Goal: Task Accomplishment & Management: Complete application form

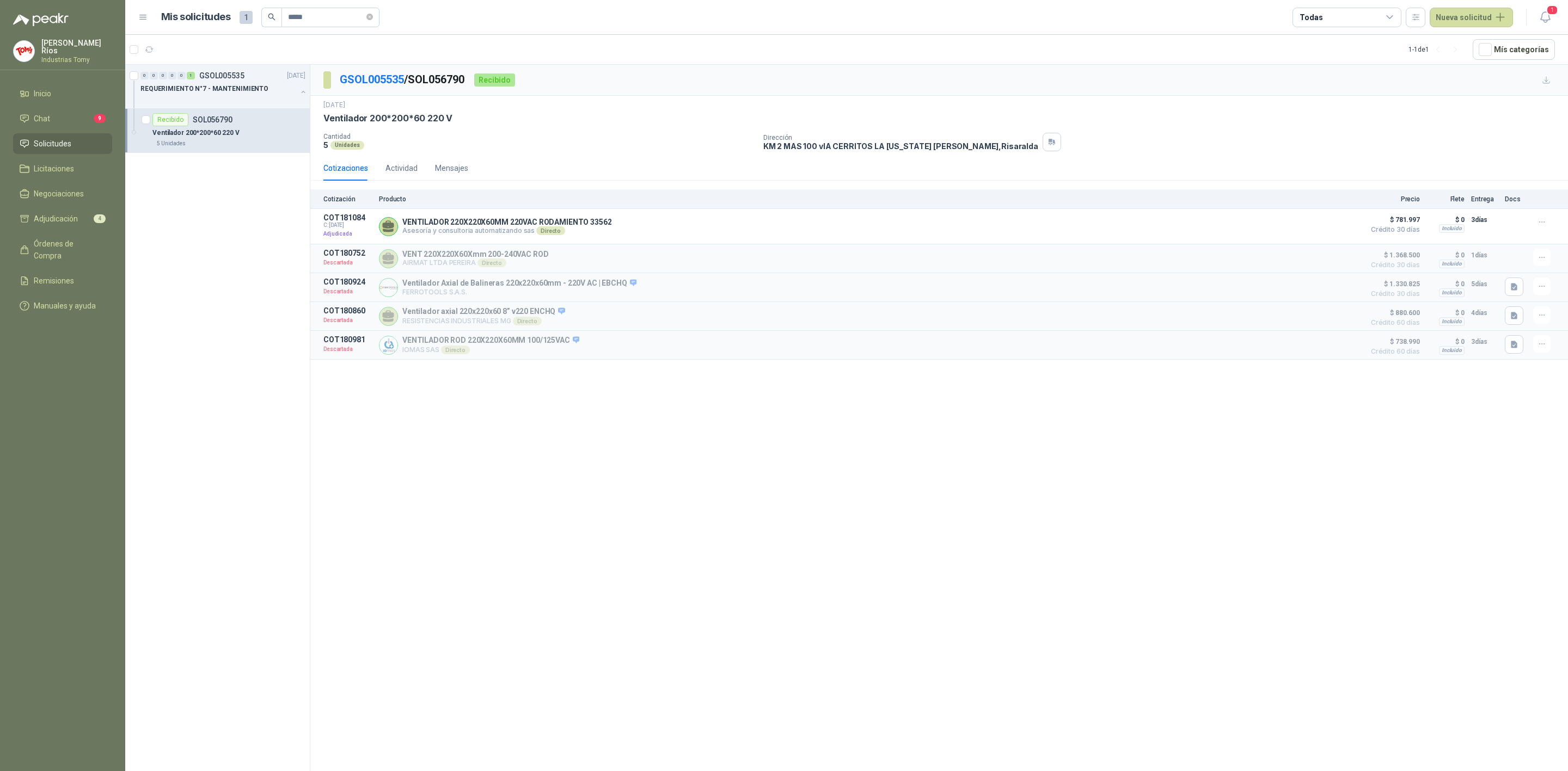
click at [61, 138] on span "Solicitudes" at bounding box center [52, 144] width 38 height 12
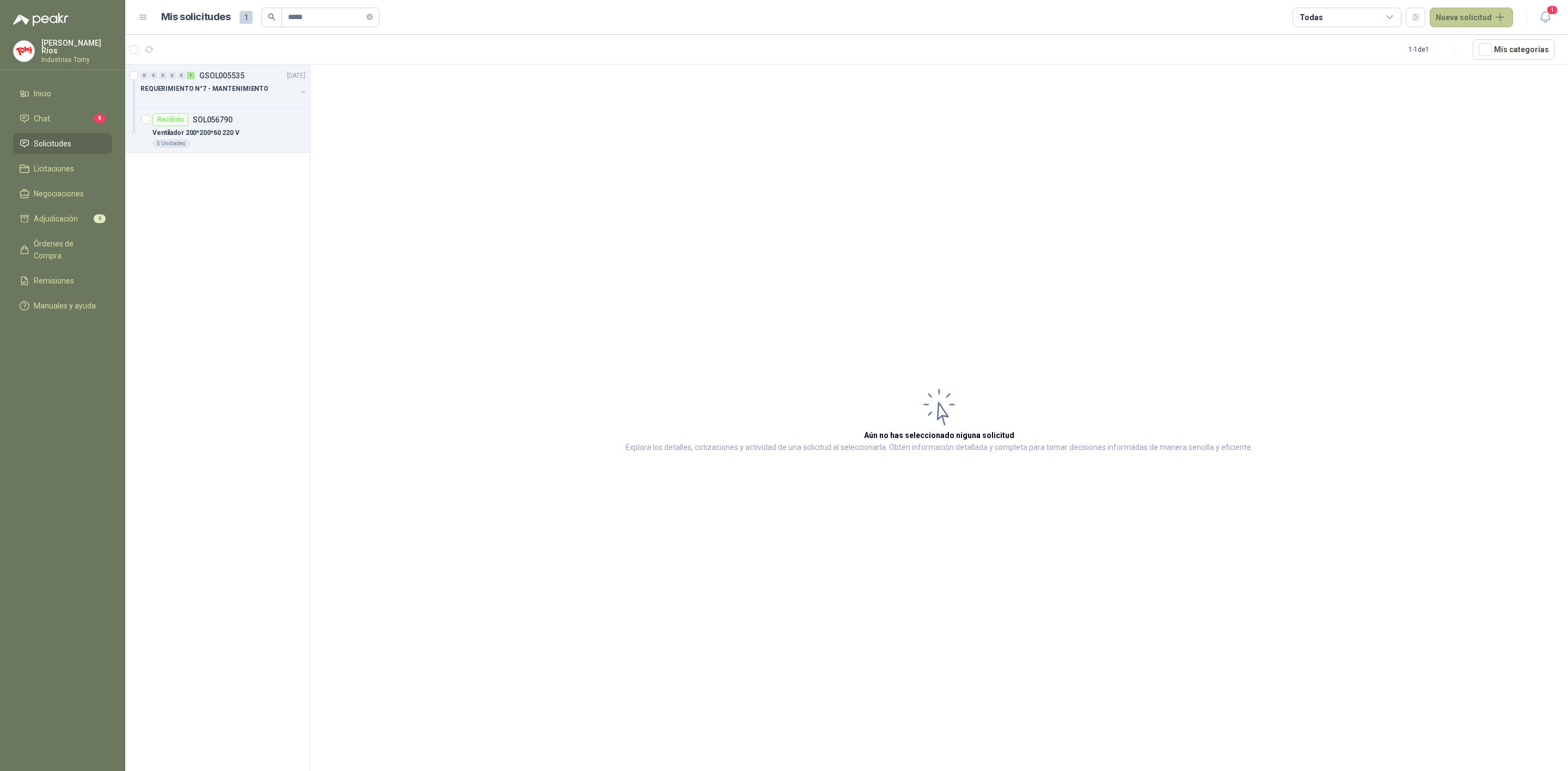
click at [1472, 18] on button "Nueva solicitud" at bounding box center [1471, 17] width 83 height 20
click at [1444, 44] on icon at bounding box center [1446, 43] width 6 height 6
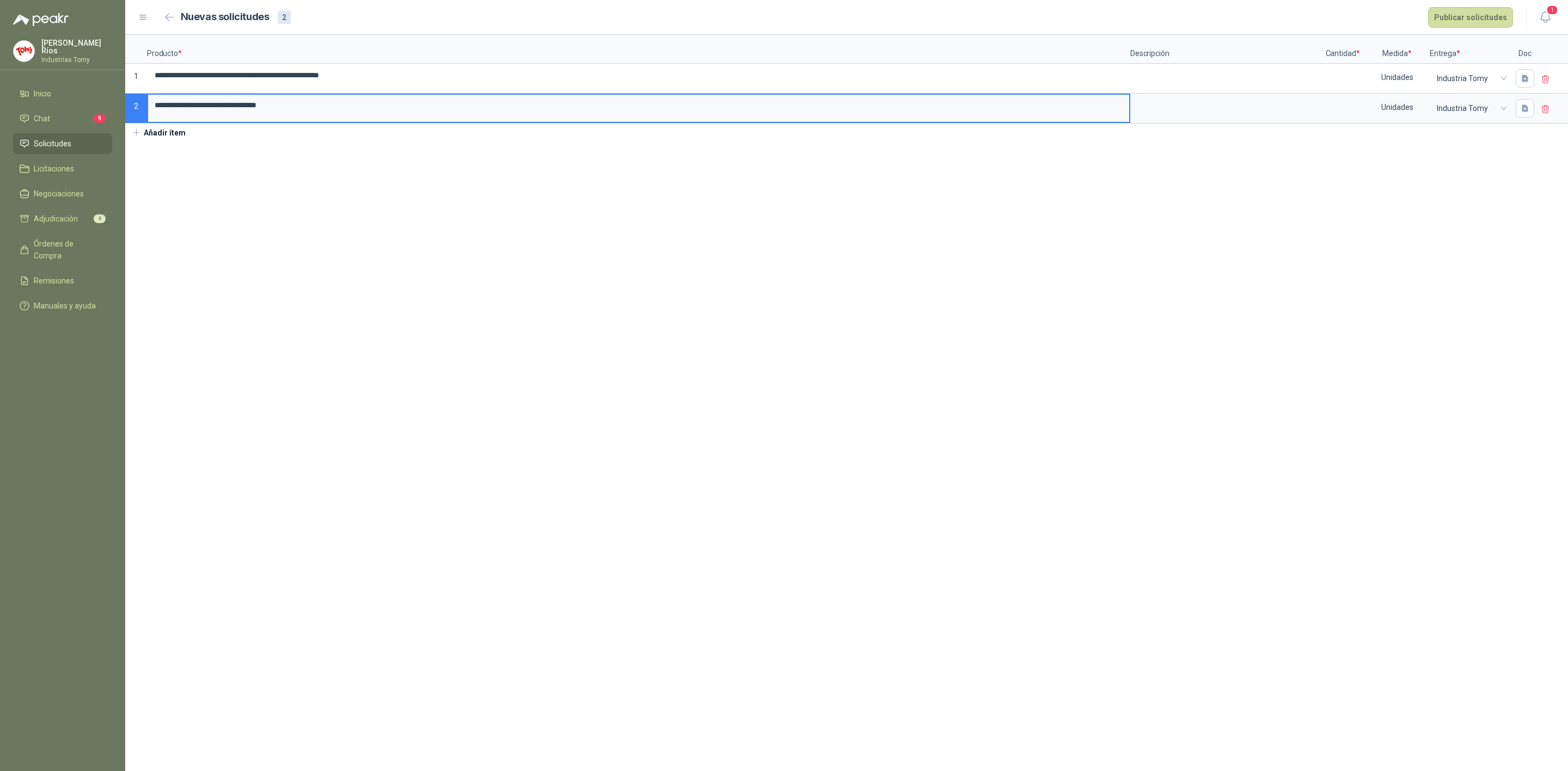
drag, startPoint x: 376, startPoint y: 108, endPoint x: 150, endPoint y: 109, distance: 226.0
click at [150, 109] on input "**********" at bounding box center [638, 105] width 981 height 21
click at [438, 79] on input "**********" at bounding box center [638, 75] width 981 height 21
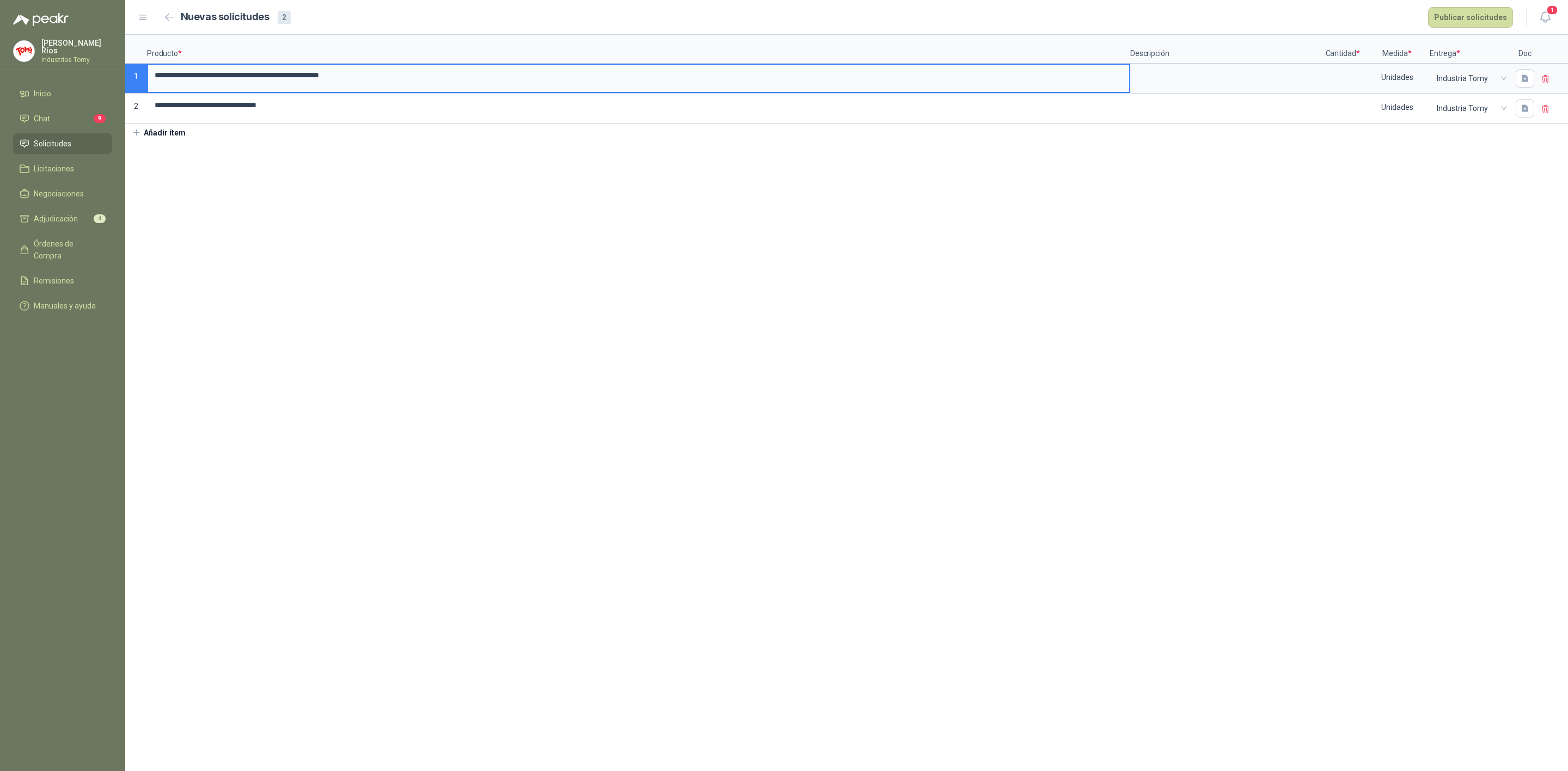
type input "**********"
click at [1539, 109] on div at bounding box center [1553, 109] width 29 height 30
click at [1550, 112] on div at bounding box center [1553, 109] width 29 height 30
click at [1545, 108] on icon at bounding box center [1545, 109] width 7 height 7
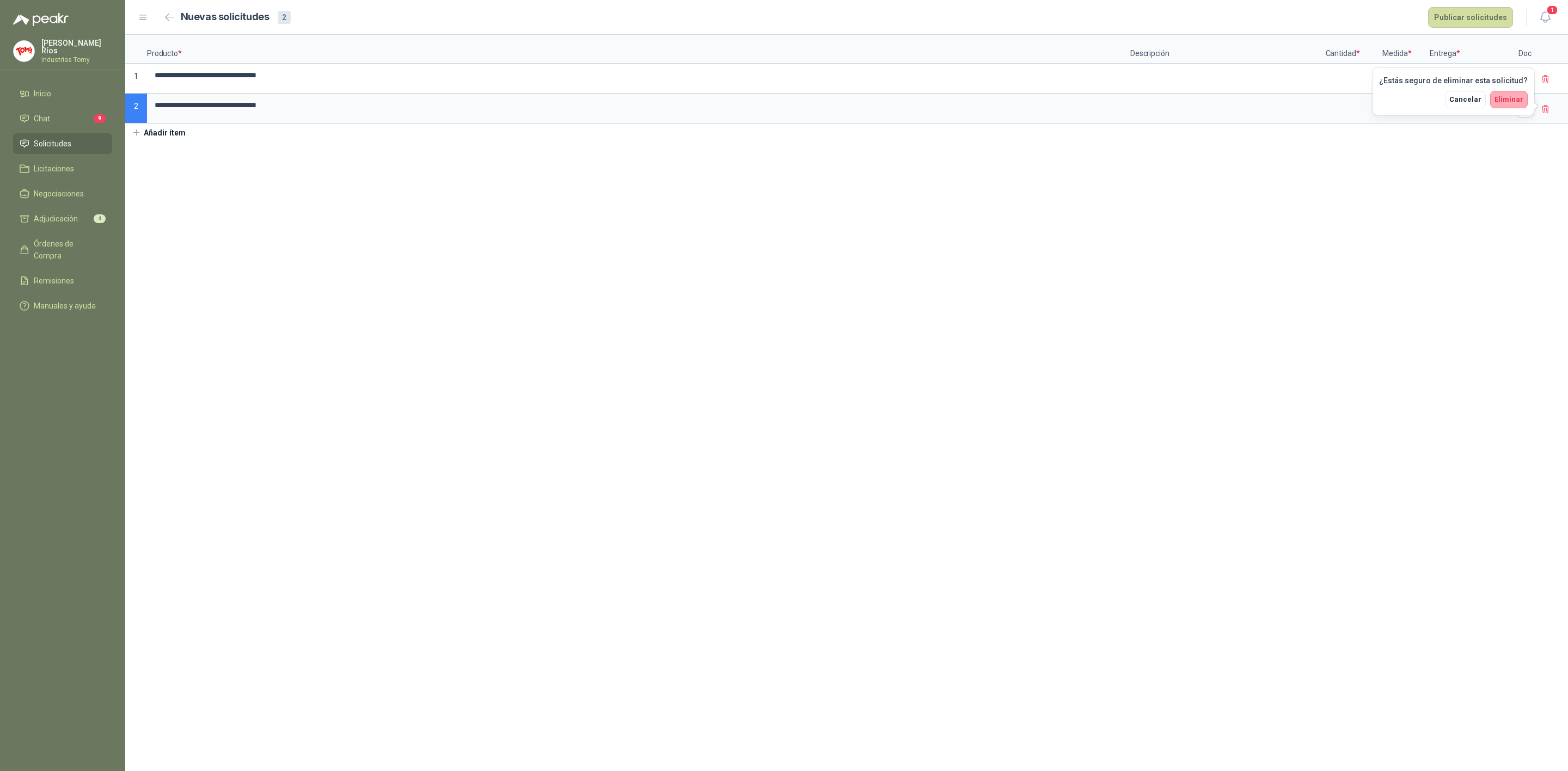
click at [1521, 95] on span "Eliminar" at bounding box center [1508, 100] width 29 height 8
click at [304, 46] on p "Producto *" at bounding box center [638, 49] width 984 height 29
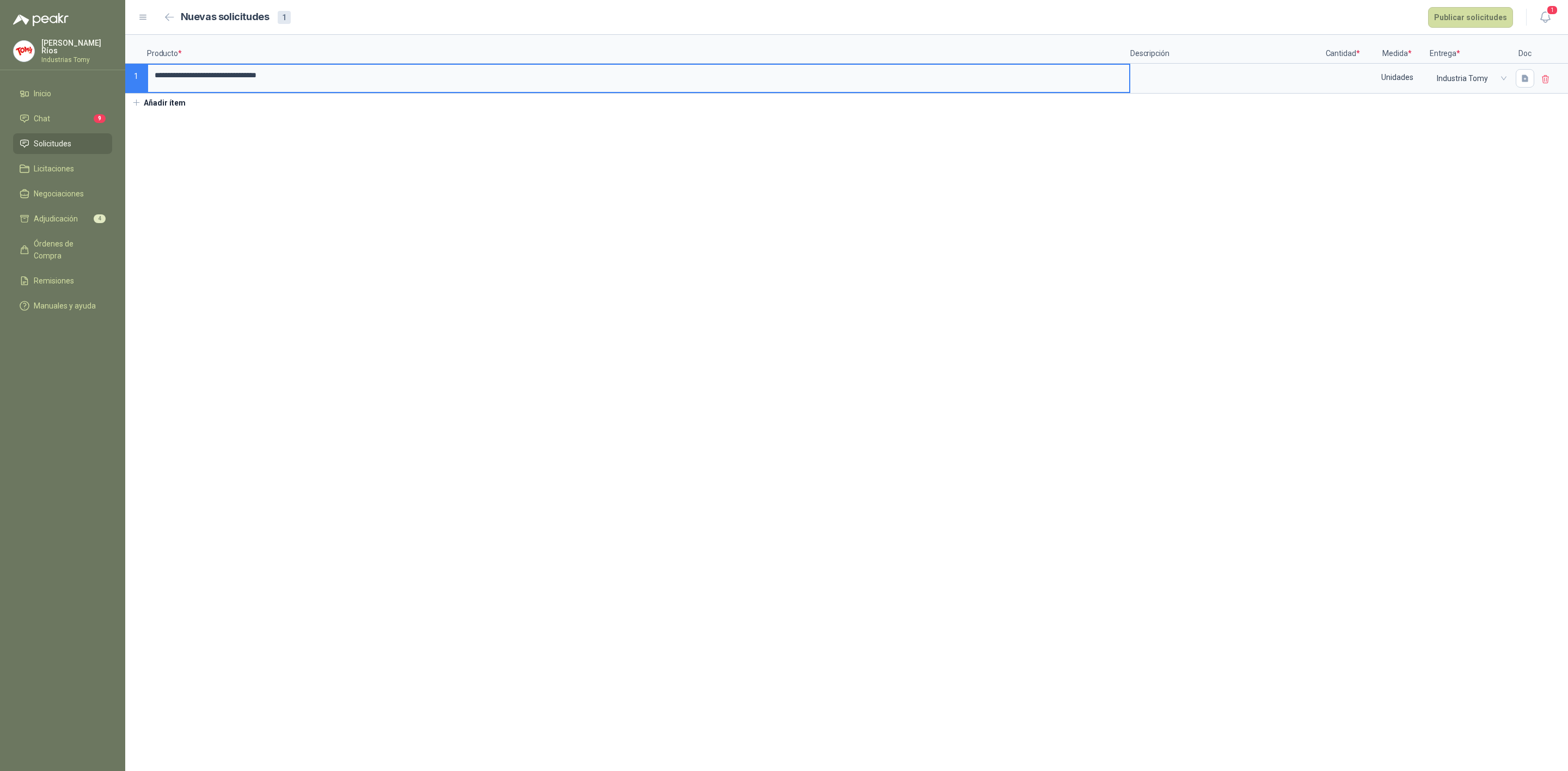
drag, startPoint x: 344, startPoint y: 70, endPoint x: 98, endPoint y: 66, distance: 246.0
click at [98, 65] on div "**********" at bounding box center [784, 385] width 1568 height 771
drag, startPoint x: 342, startPoint y: 75, endPoint x: 145, endPoint y: 75, distance: 197.0
click at [145, 75] on div "**********" at bounding box center [846, 64] width 1442 height 59
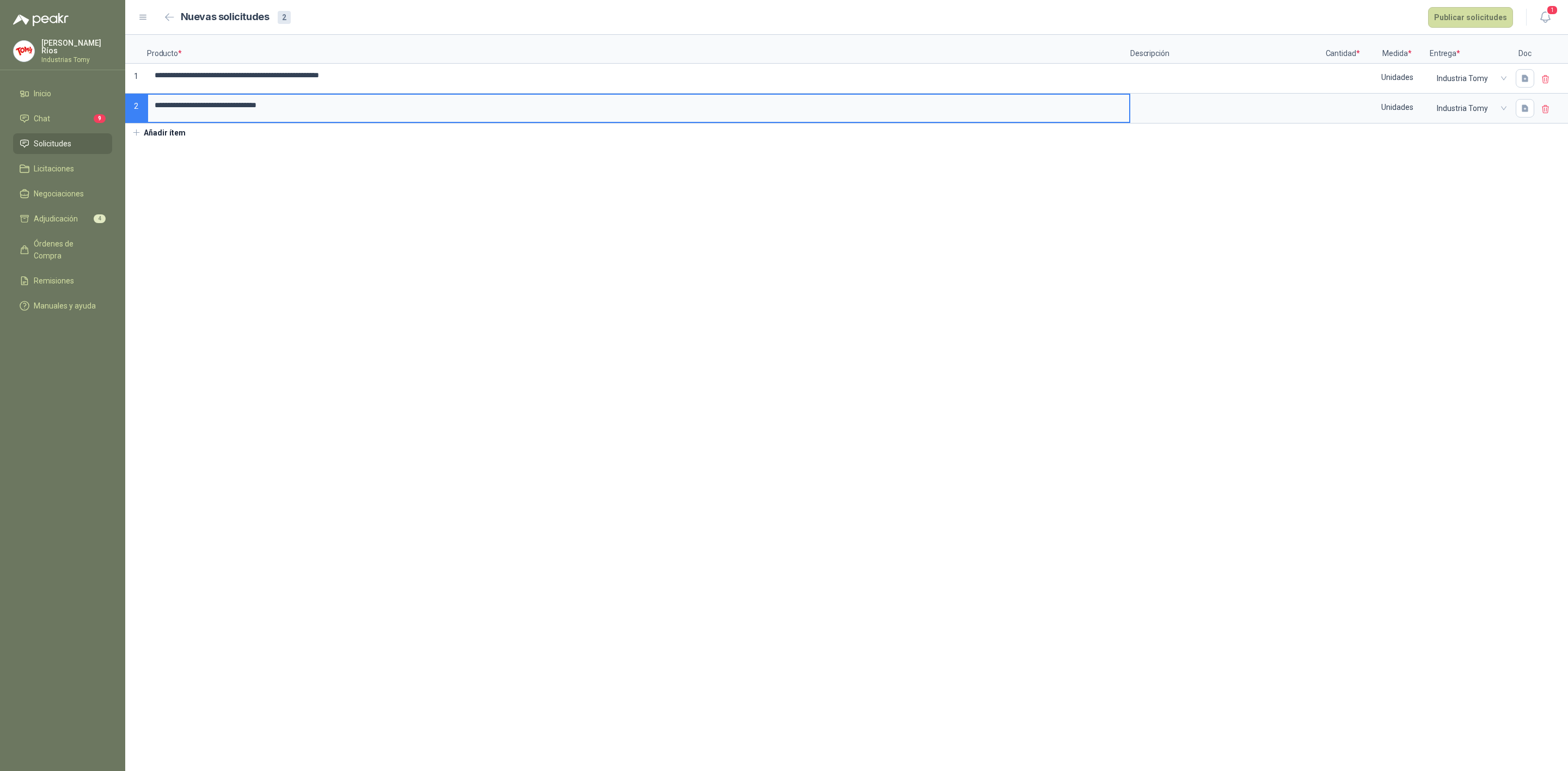
drag, startPoint x: 305, startPoint y: 104, endPoint x: 153, endPoint y: 116, distance: 152.5
click at [153, 116] on input "**********" at bounding box center [638, 105] width 981 height 21
click at [387, 76] on input "**********" at bounding box center [638, 75] width 981 height 21
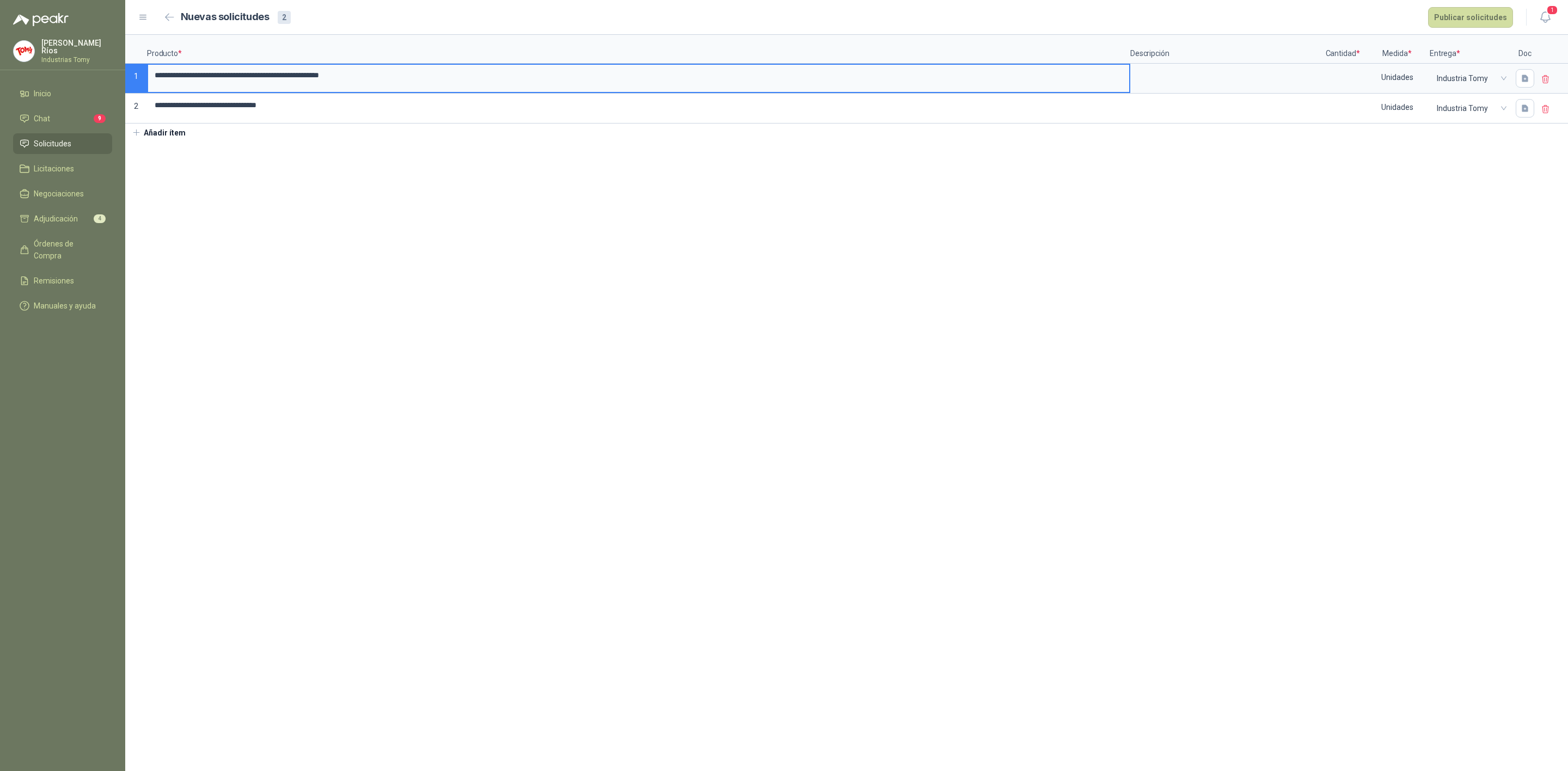
click at [436, 77] on input "**********" at bounding box center [638, 75] width 981 height 21
type input "**********"
drag, startPoint x: 436, startPoint y: 77, endPoint x: 95, endPoint y: 62, distance: 341.3
click at [95, 62] on div "**********" at bounding box center [784, 385] width 1568 height 771
click at [599, 353] on section "**********" at bounding box center [846, 403] width 1442 height 736
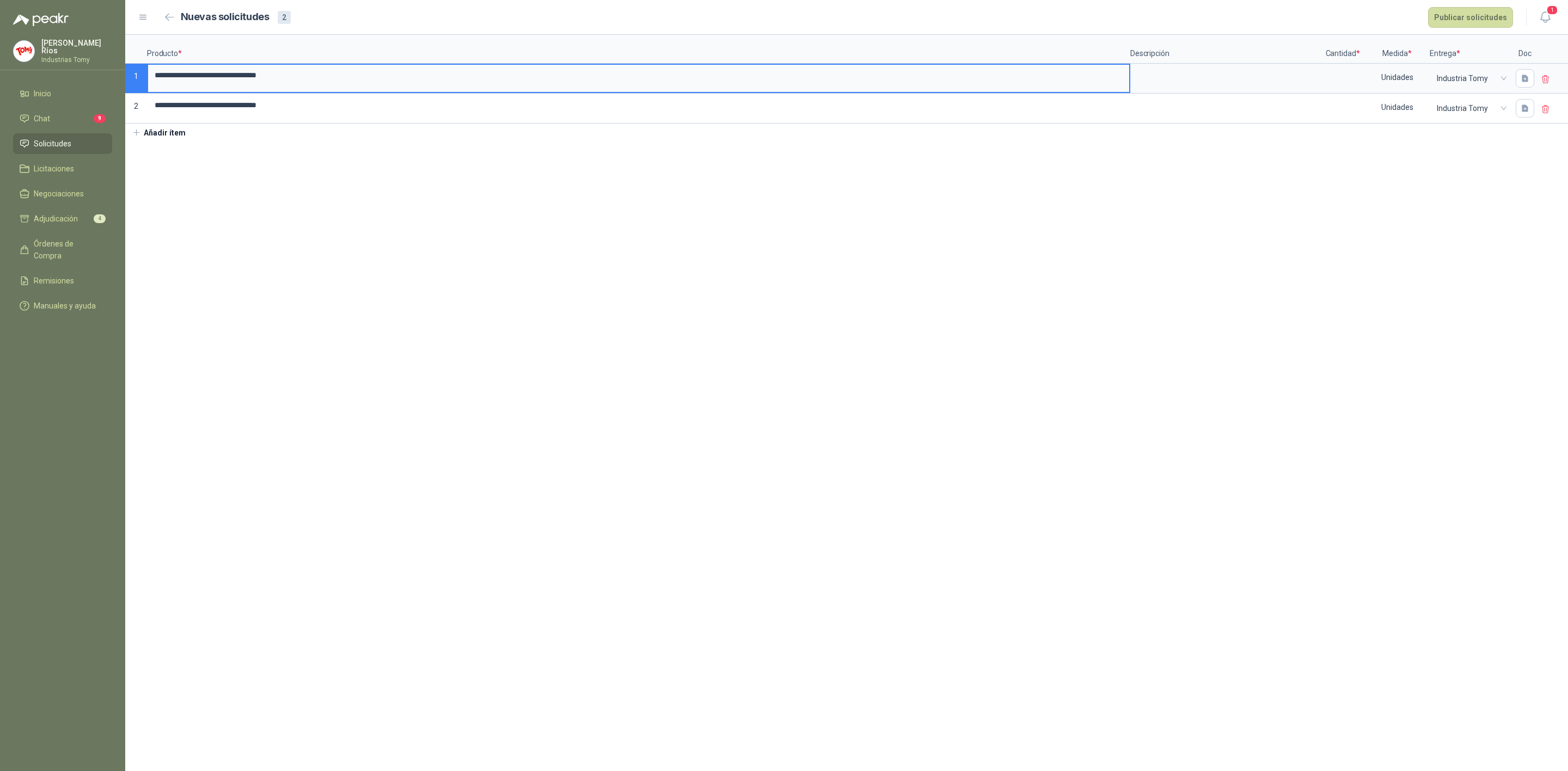
drag, startPoint x: 335, startPoint y: 75, endPoint x: 31, endPoint y: 51, distance: 304.9
click at [32, 51] on div "**********" at bounding box center [784, 385] width 1568 height 771
click at [1348, 78] on input at bounding box center [1342, 75] width 42 height 21
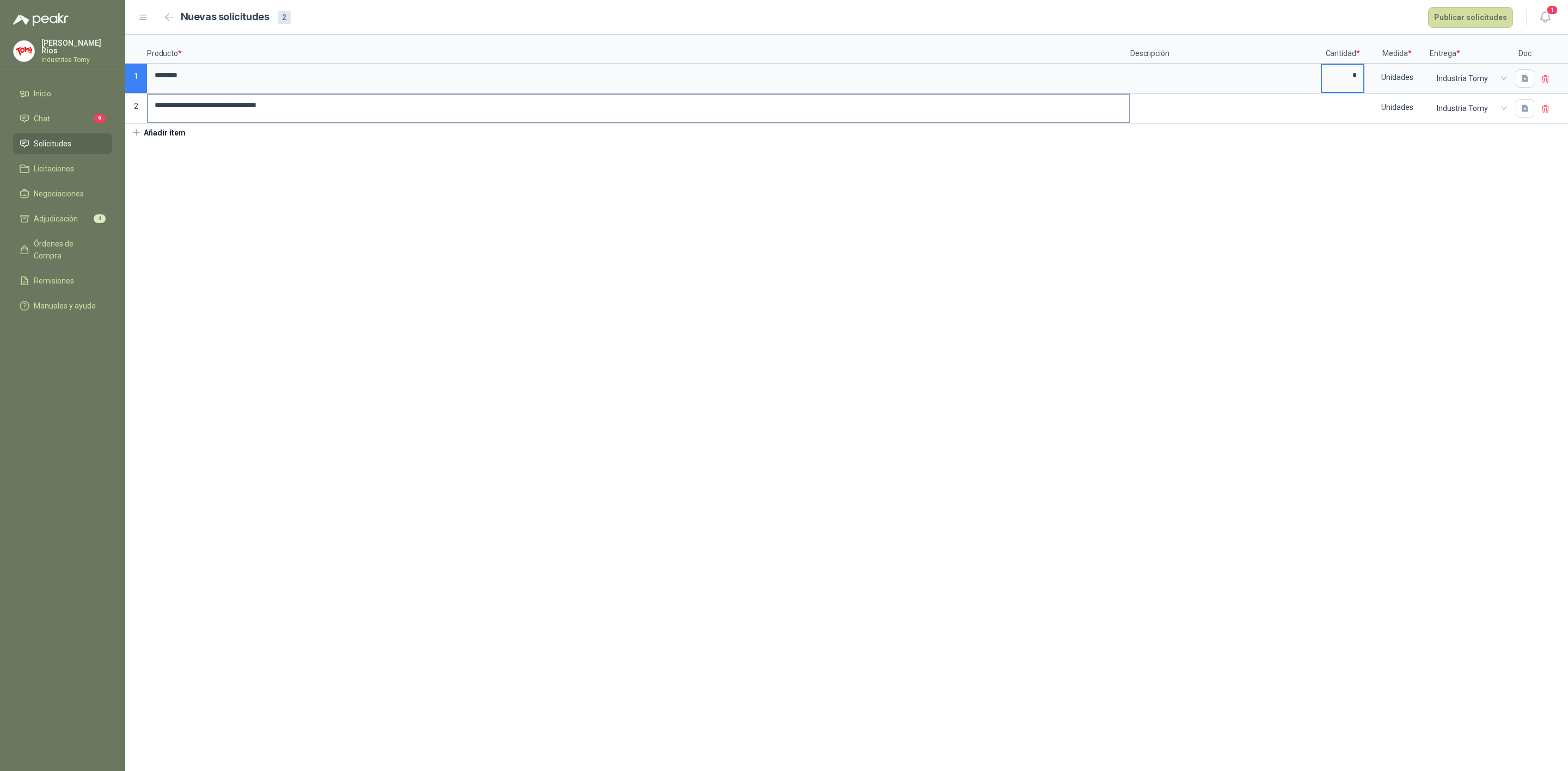
type input "*"
click at [228, 109] on input "**********" at bounding box center [638, 105] width 981 height 21
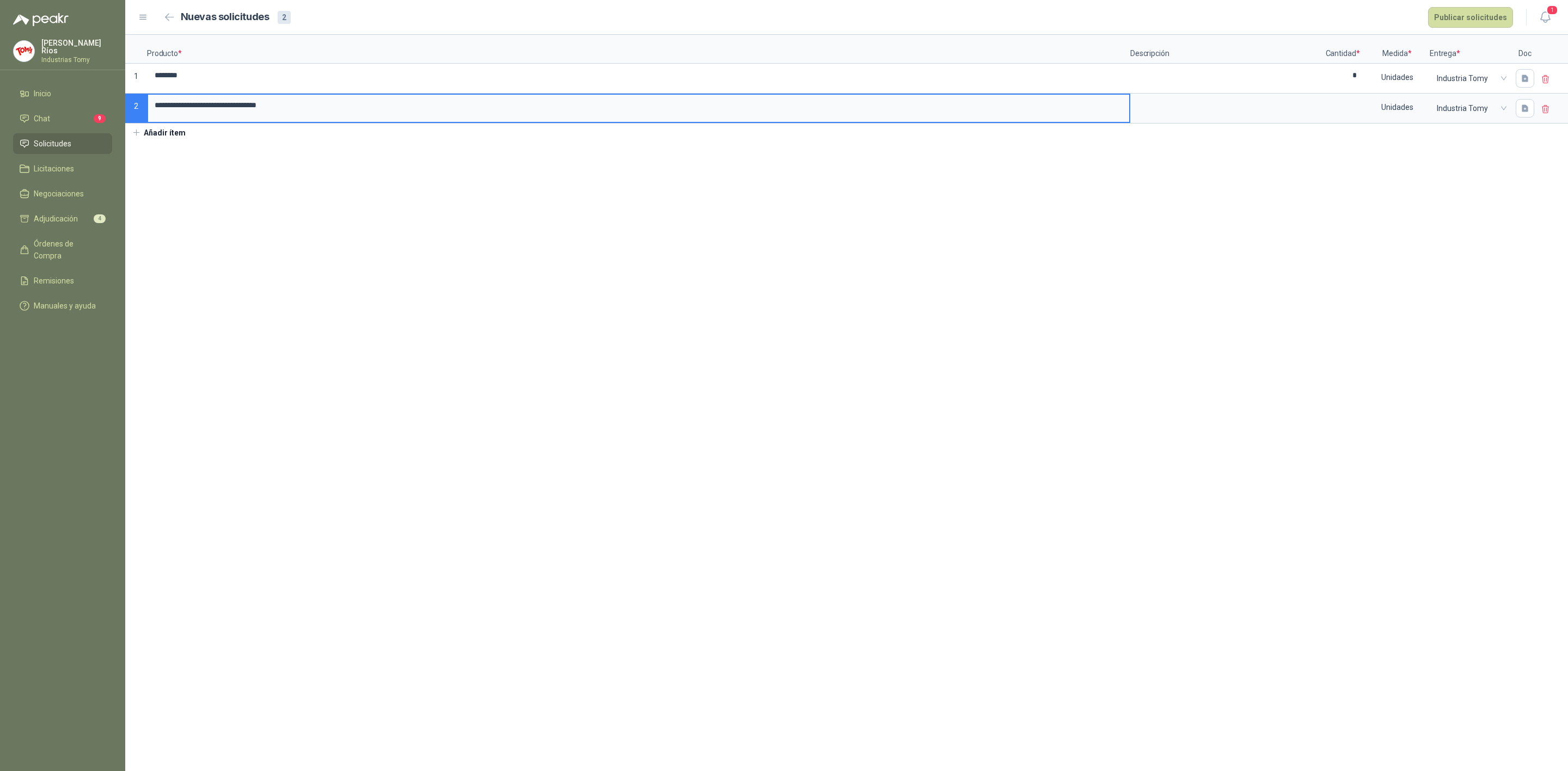
click at [237, 134] on div "**********" at bounding box center [846, 88] width 1442 height 107
drag, startPoint x: 332, startPoint y: 109, endPoint x: 146, endPoint y: 114, distance: 186.1
click at [147, 114] on div "**********" at bounding box center [638, 109] width 984 height 30
click at [1343, 106] on input at bounding box center [1342, 105] width 42 height 21
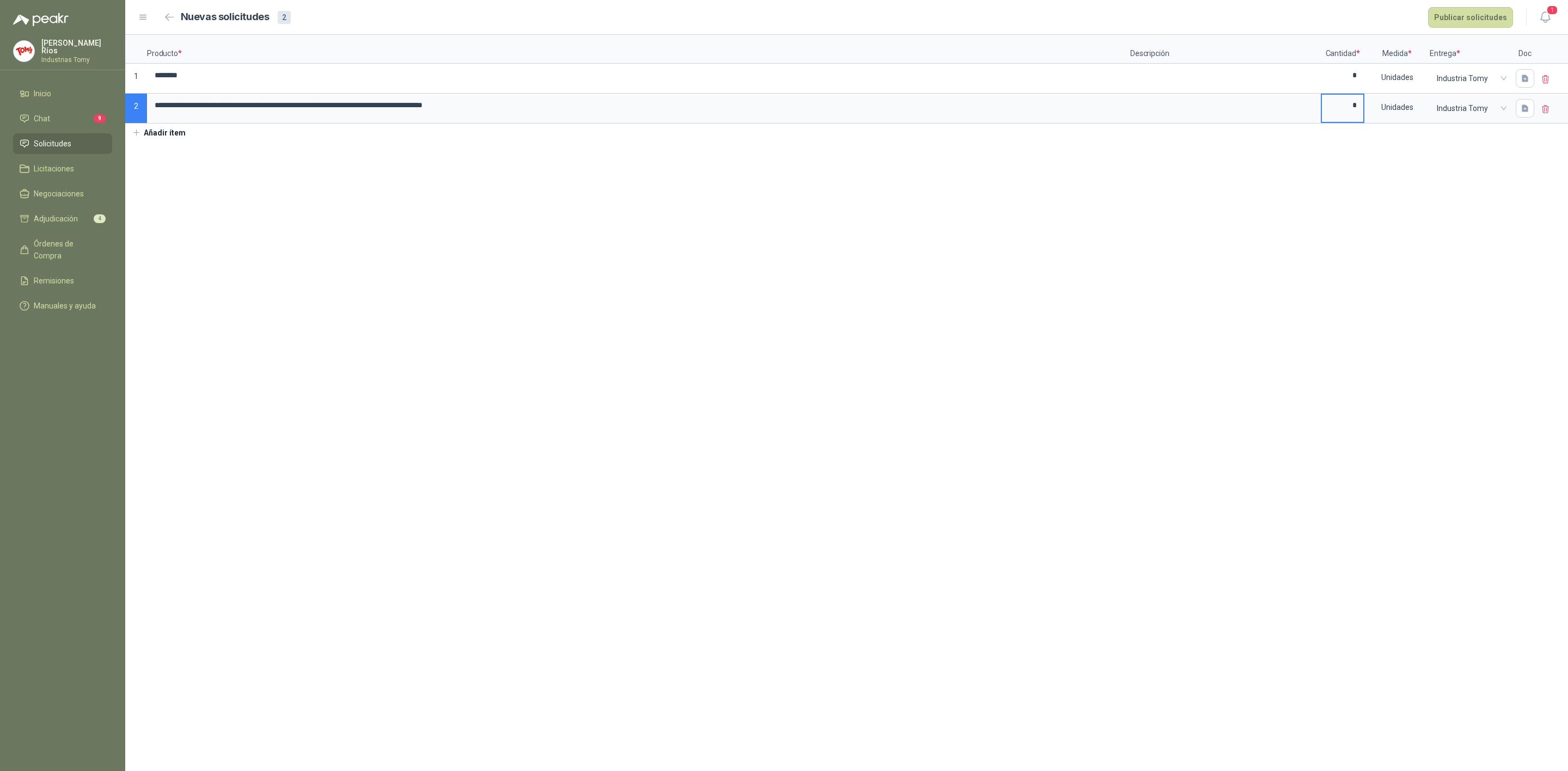
type input "*"
click at [1073, 234] on section "**********" at bounding box center [846, 403] width 1442 height 736
click at [1464, 15] on button "Publicar solicitudes" at bounding box center [1470, 17] width 85 height 20
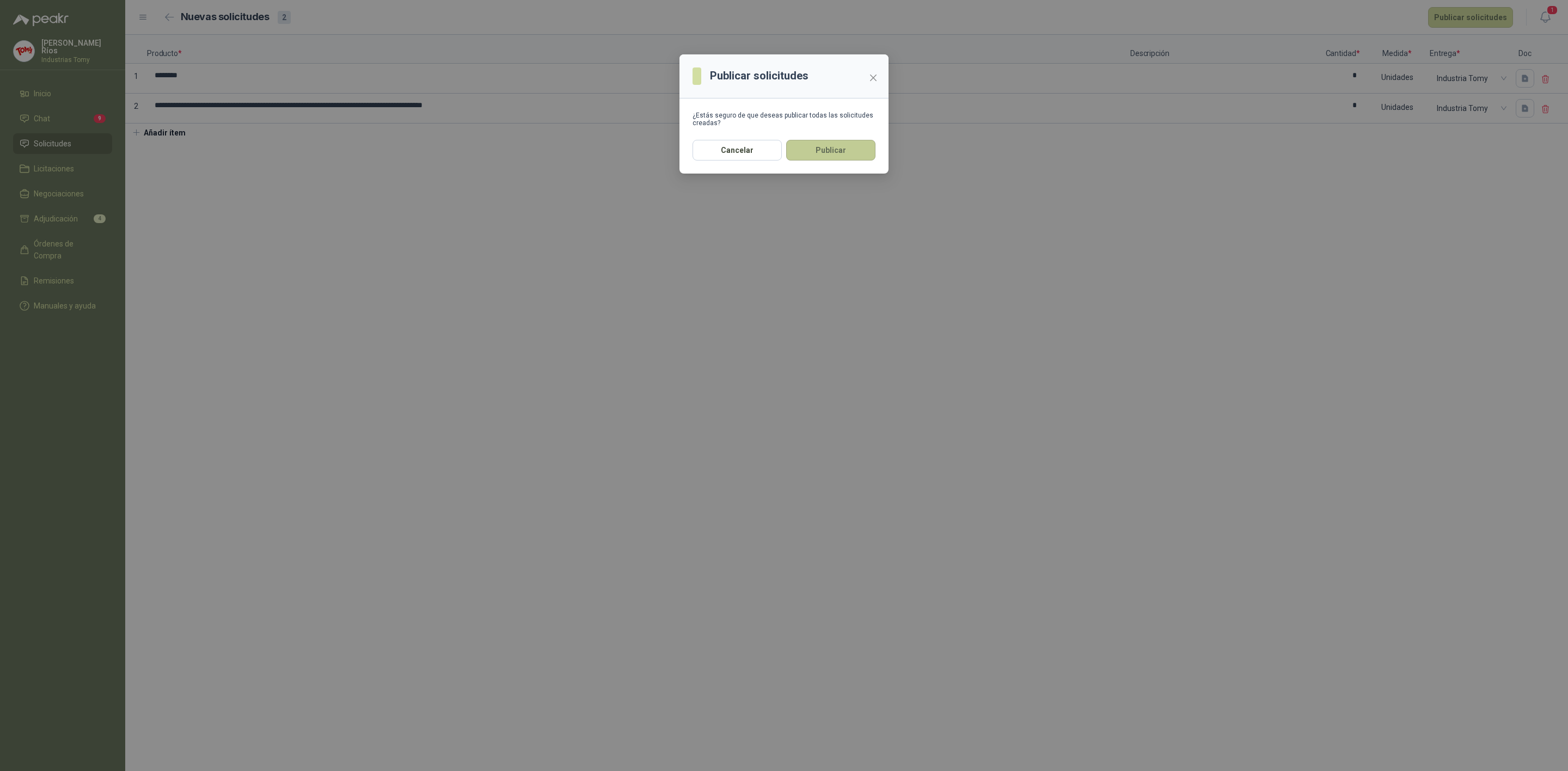
click at [824, 150] on button "Publicar" at bounding box center [830, 149] width 89 height 20
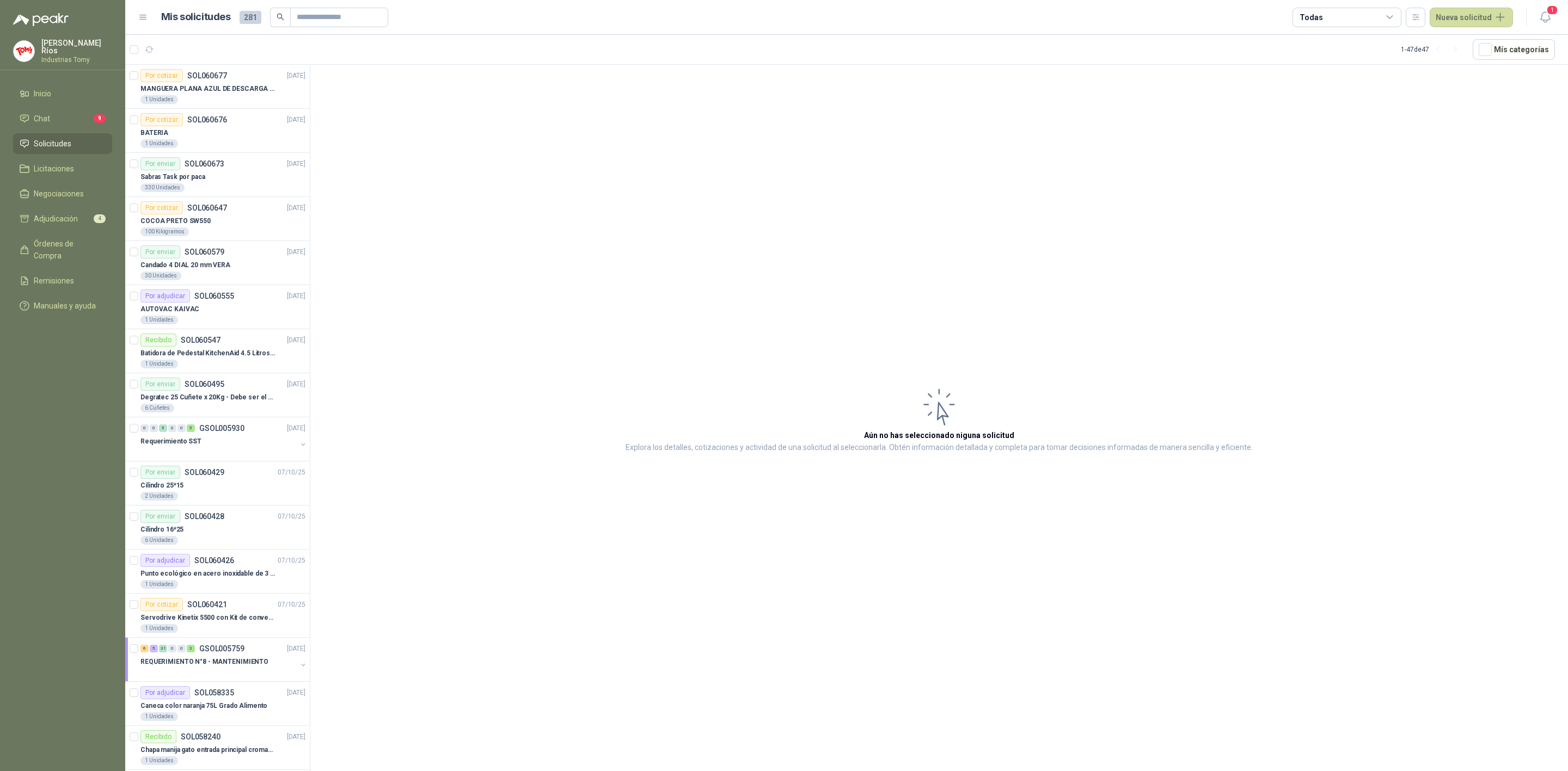
click at [53, 138] on span "Solicitudes" at bounding box center [52, 144] width 38 height 12
click at [75, 143] on li "Solicitudes" at bounding box center [62, 144] width 86 height 12
click at [196, 123] on p "SOL060676" at bounding box center [214, 119] width 40 height 7
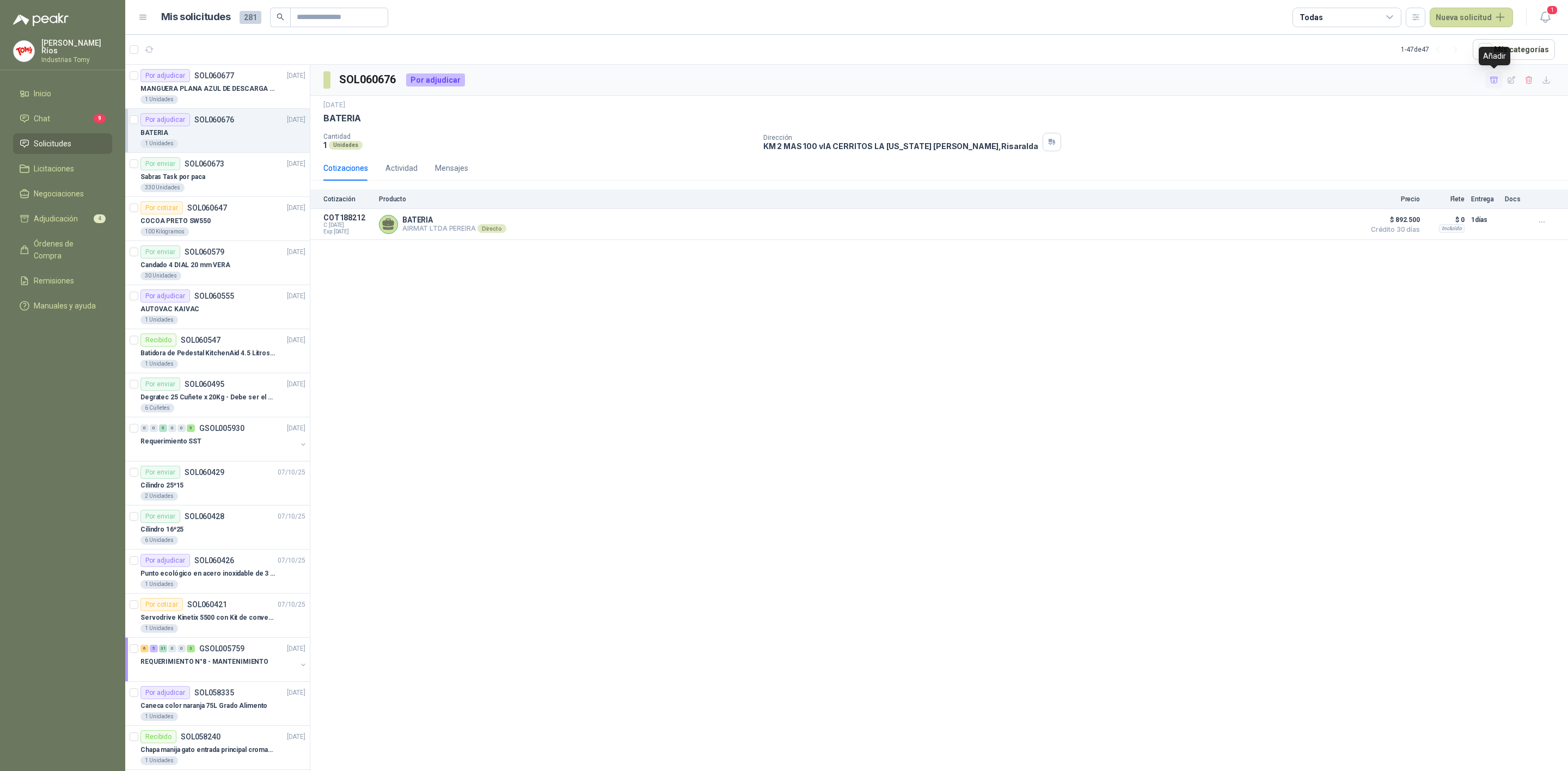
click at [1491, 81] on icon "button" at bounding box center [1494, 80] width 9 height 9
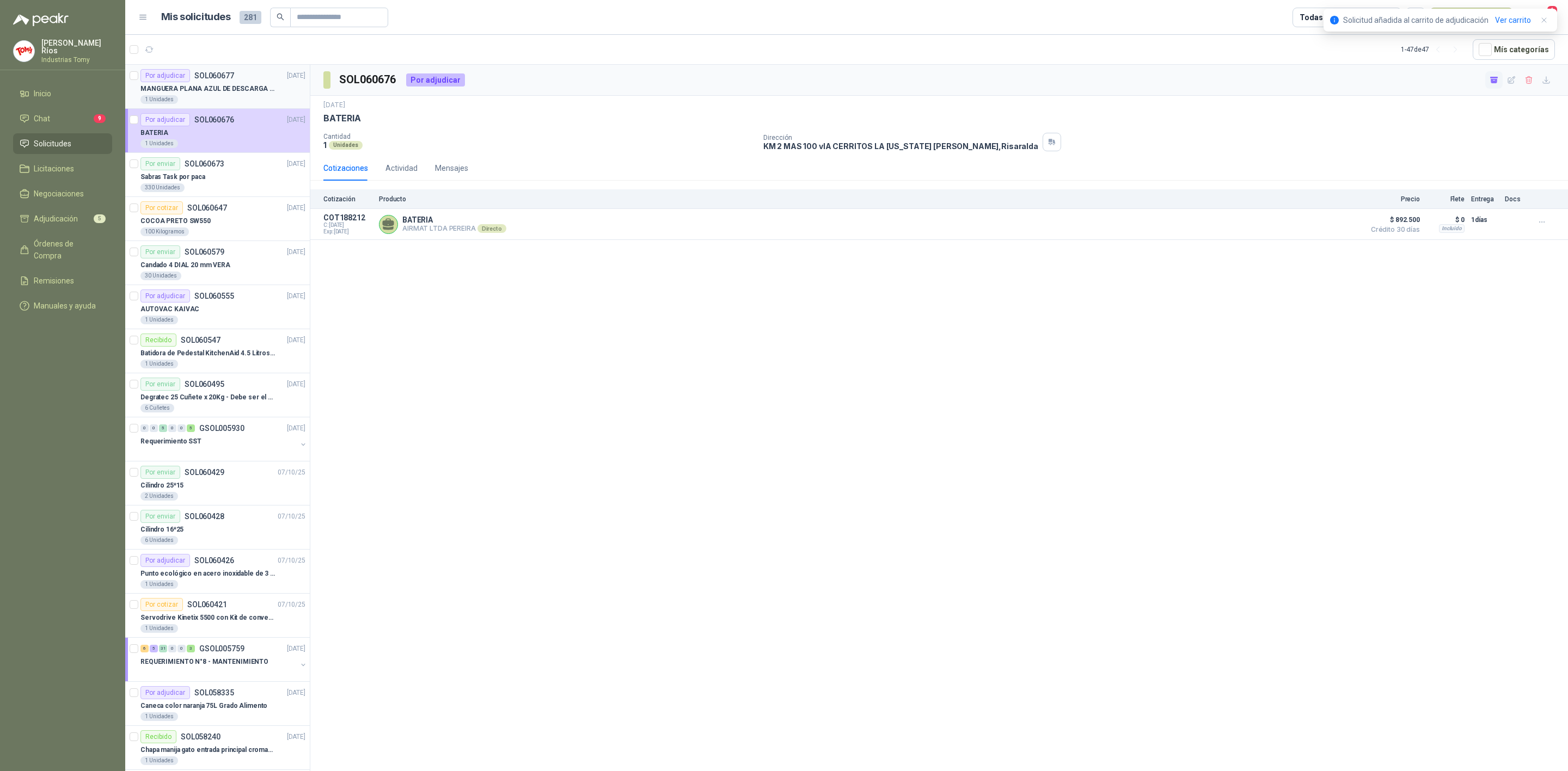
click at [234, 70] on div "Por adjudicar SOL060677 10/10/25" at bounding box center [223, 76] width 165 height 13
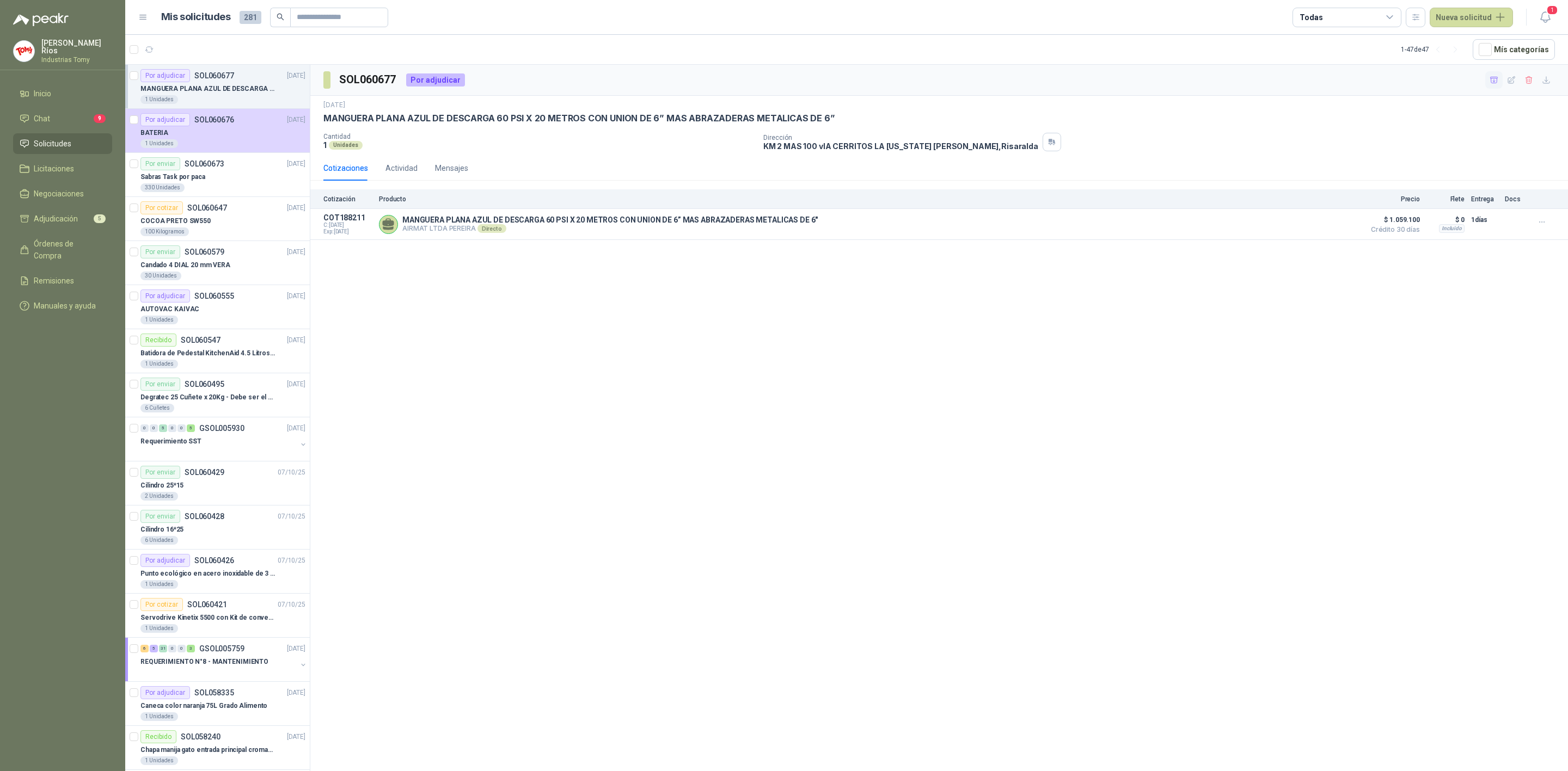
click at [1493, 85] on icon "button" at bounding box center [1494, 80] width 9 height 9
click at [68, 220] on span "Adjudicación" at bounding box center [56, 219] width 44 height 12
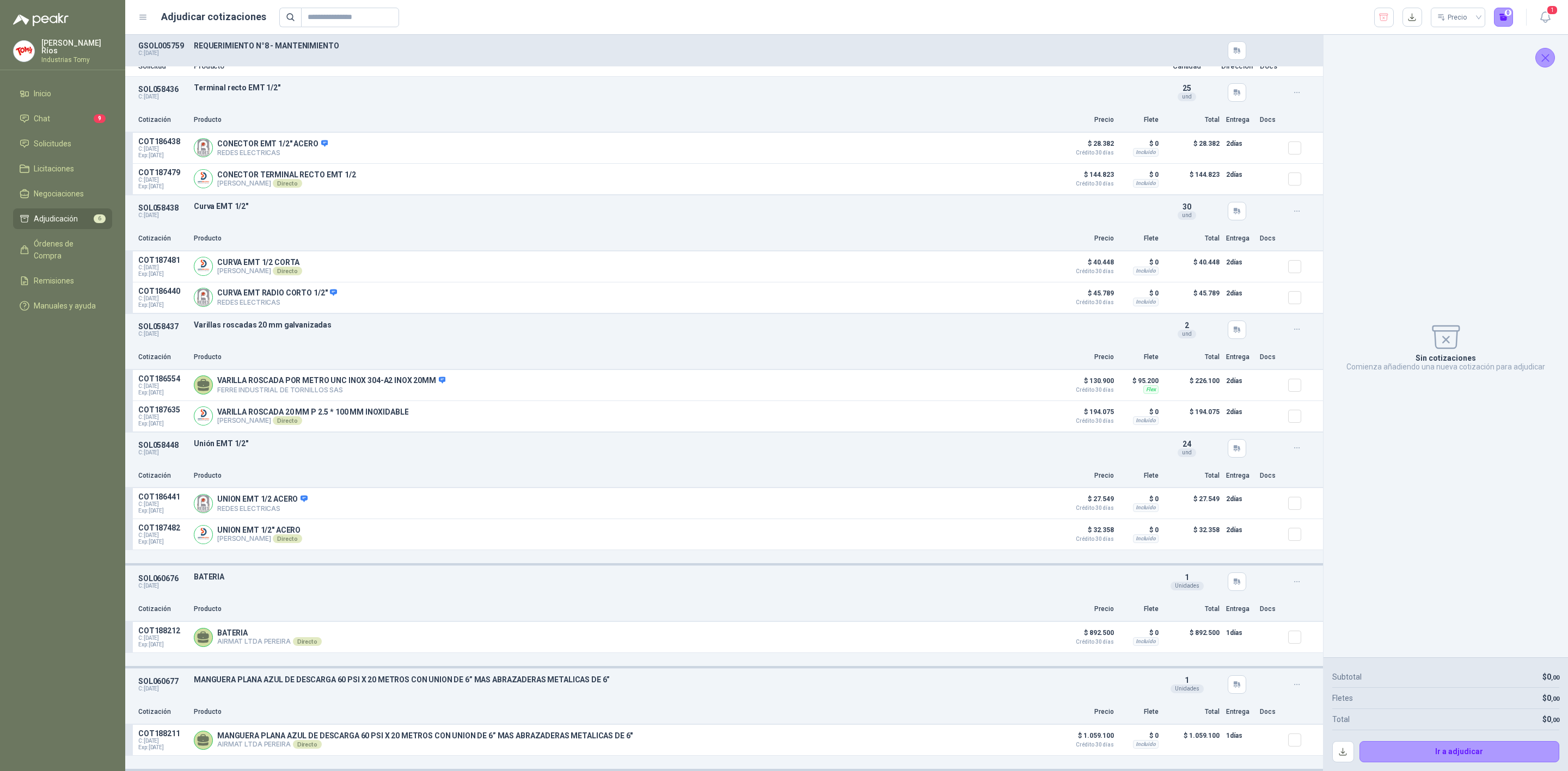
scroll to position [17, 0]
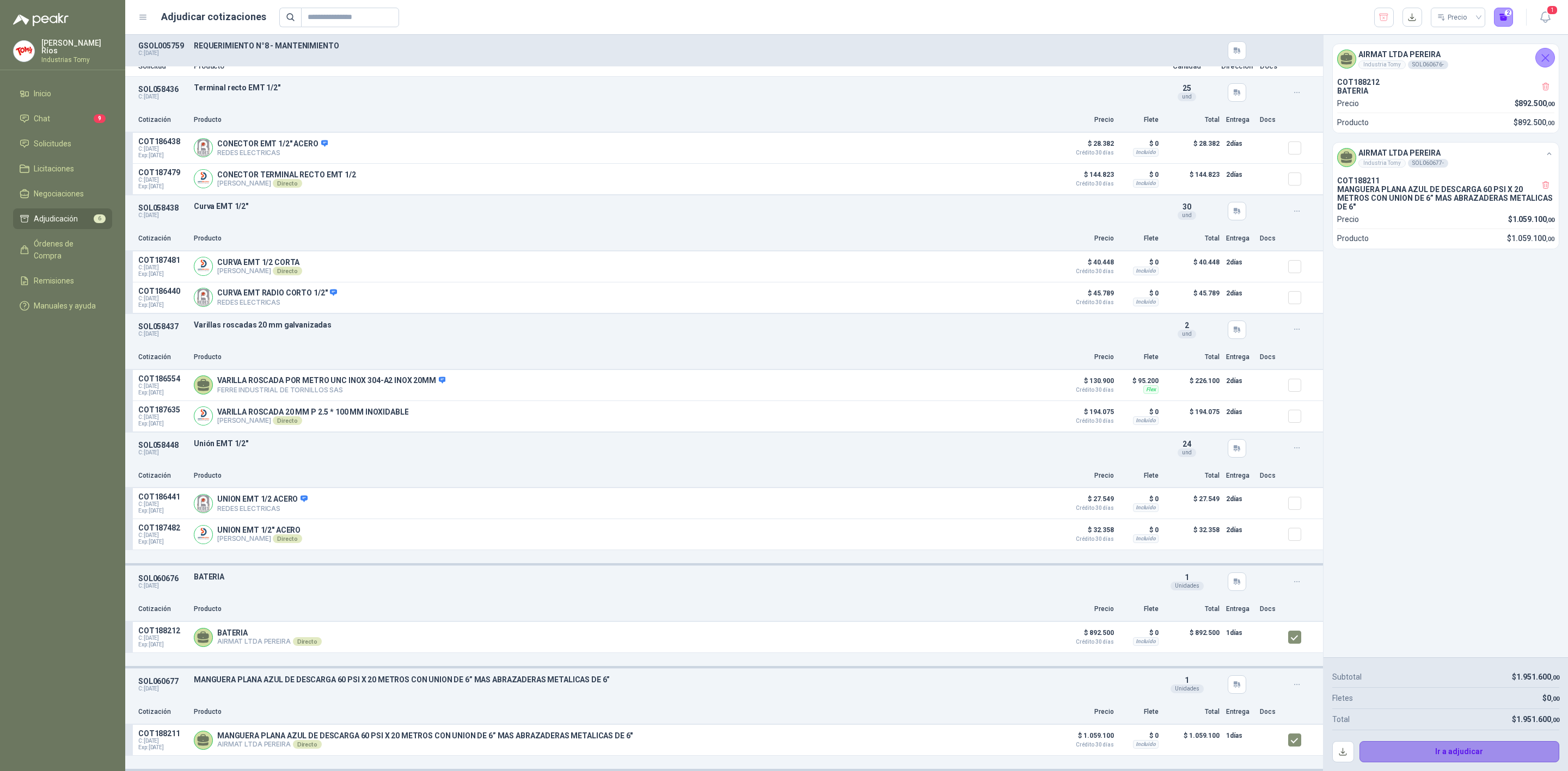
click at [1455, 753] on button "Ir a adjudicar" at bounding box center [1459, 751] width 200 height 22
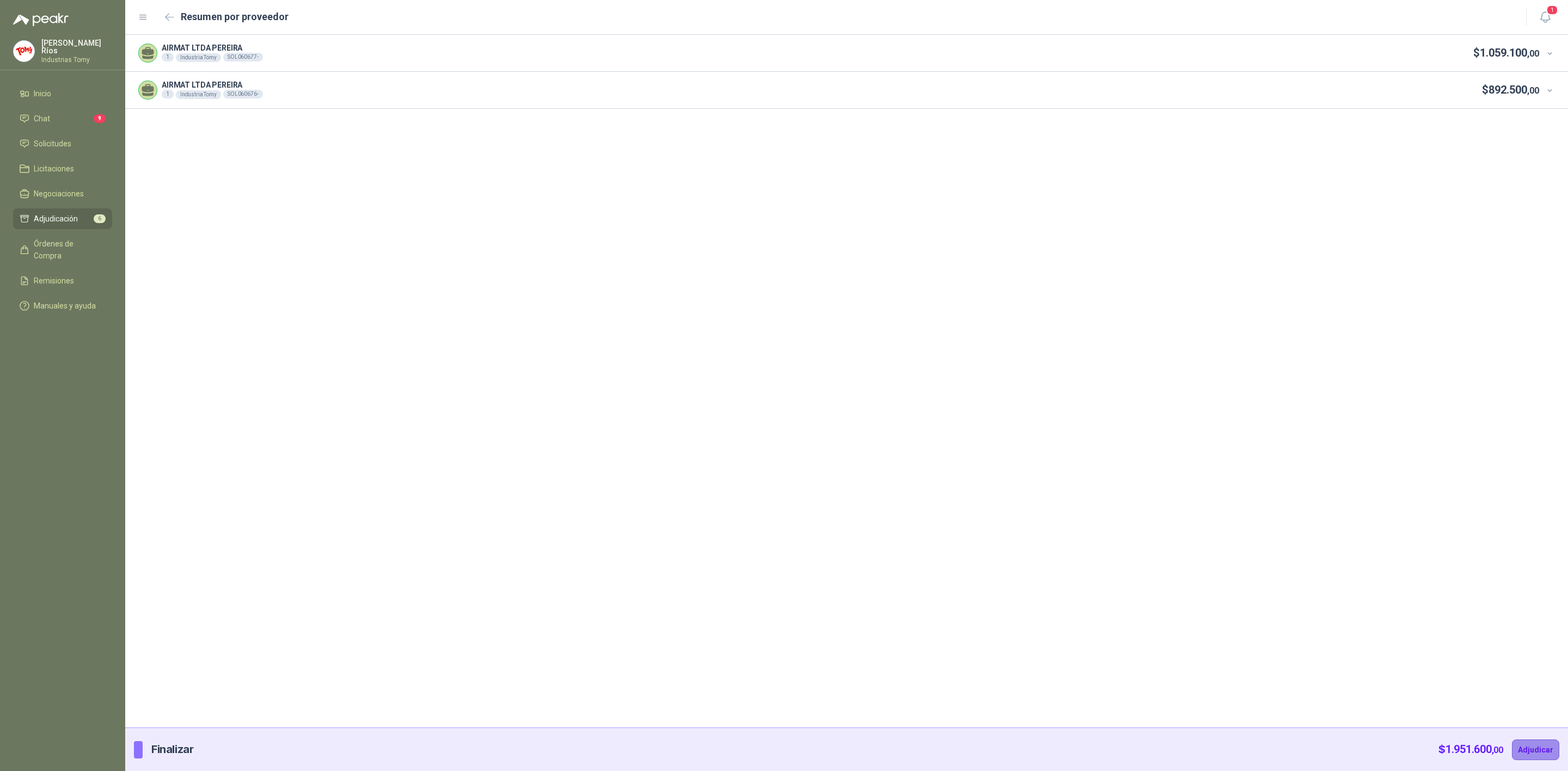
click at [1540, 749] on button "Adjudicar" at bounding box center [1535, 749] width 47 height 20
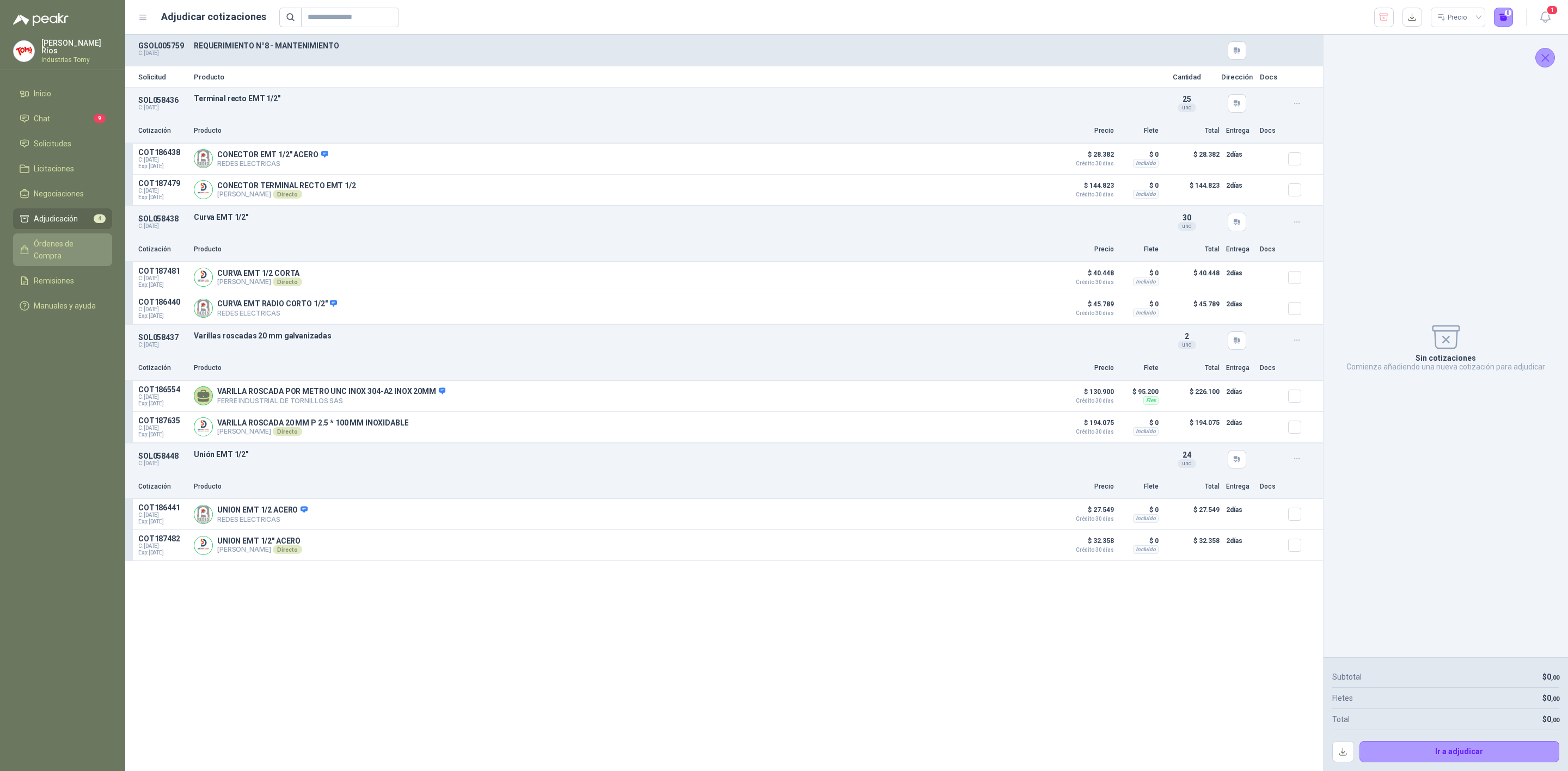
click at [93, 241] on span "Órdenes de Compra" at bounding box center [67, 249] width 68 height 24
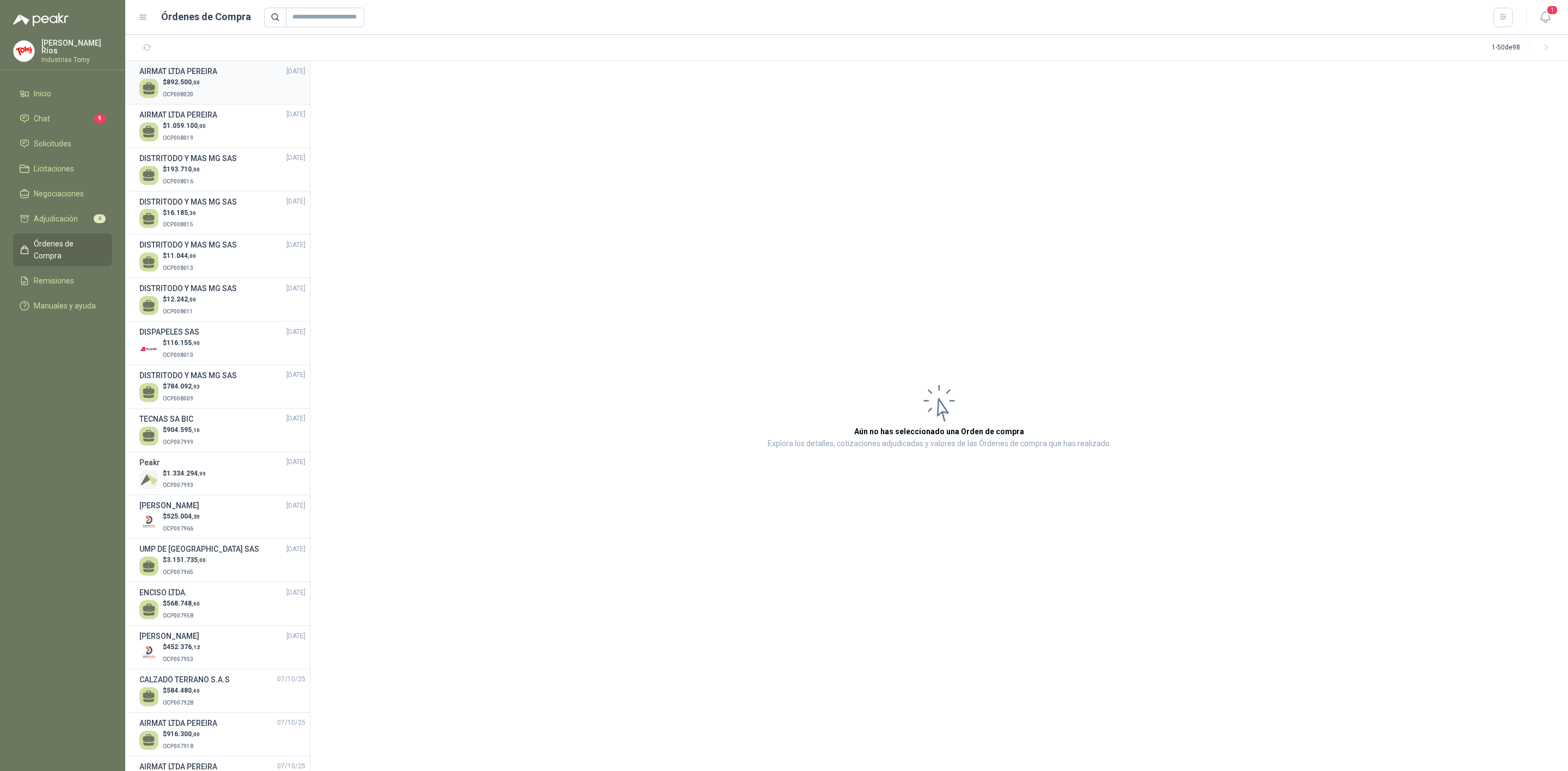
click at [202, 91] on div "$ 892.500 ,00 OCP008020" at bounding box center [222, 88] width 166 height 22
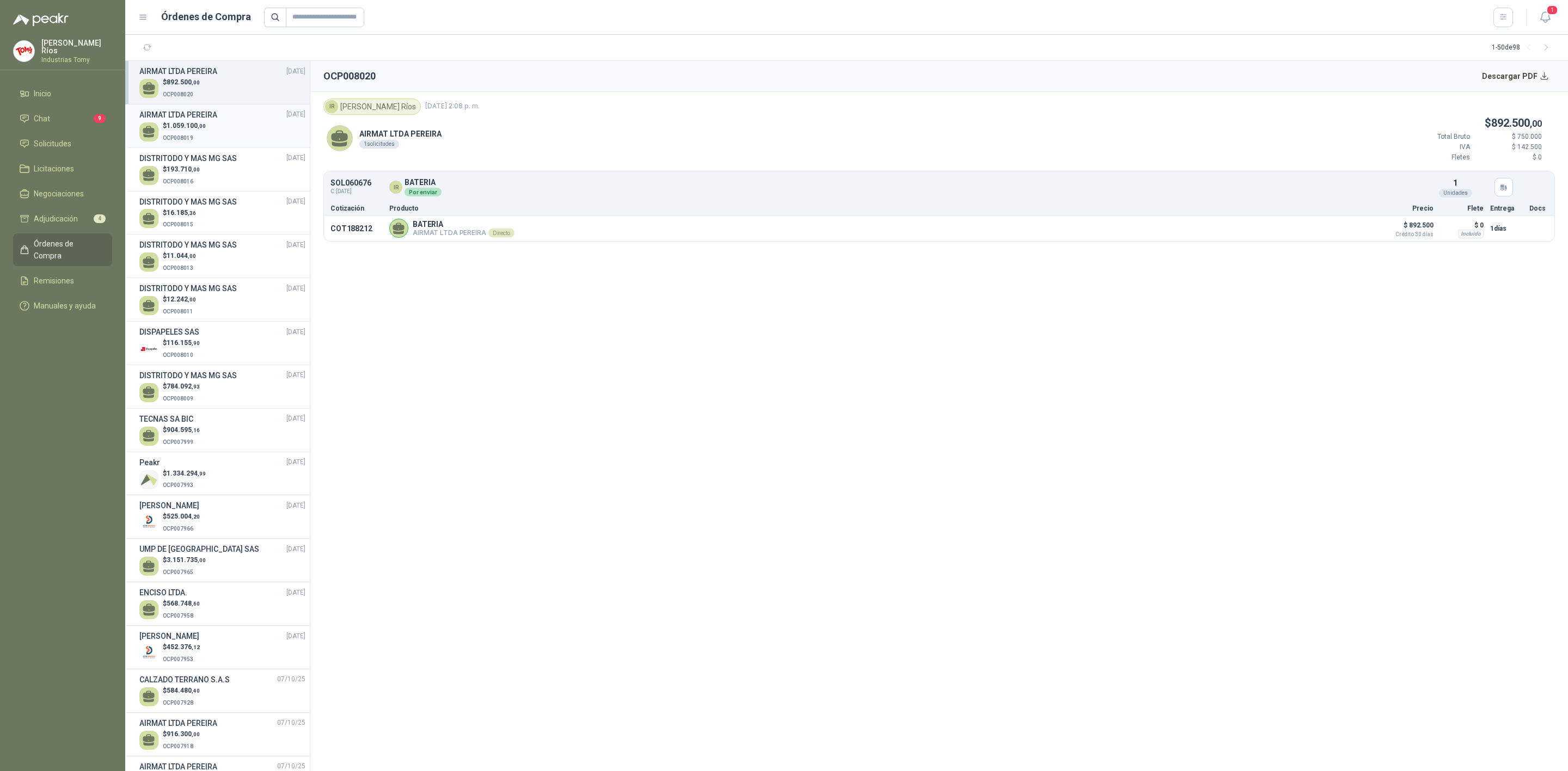
click at [193, 123] on span "1.059.100 ,00" at bounding box center [186, 125] width 39 height 7
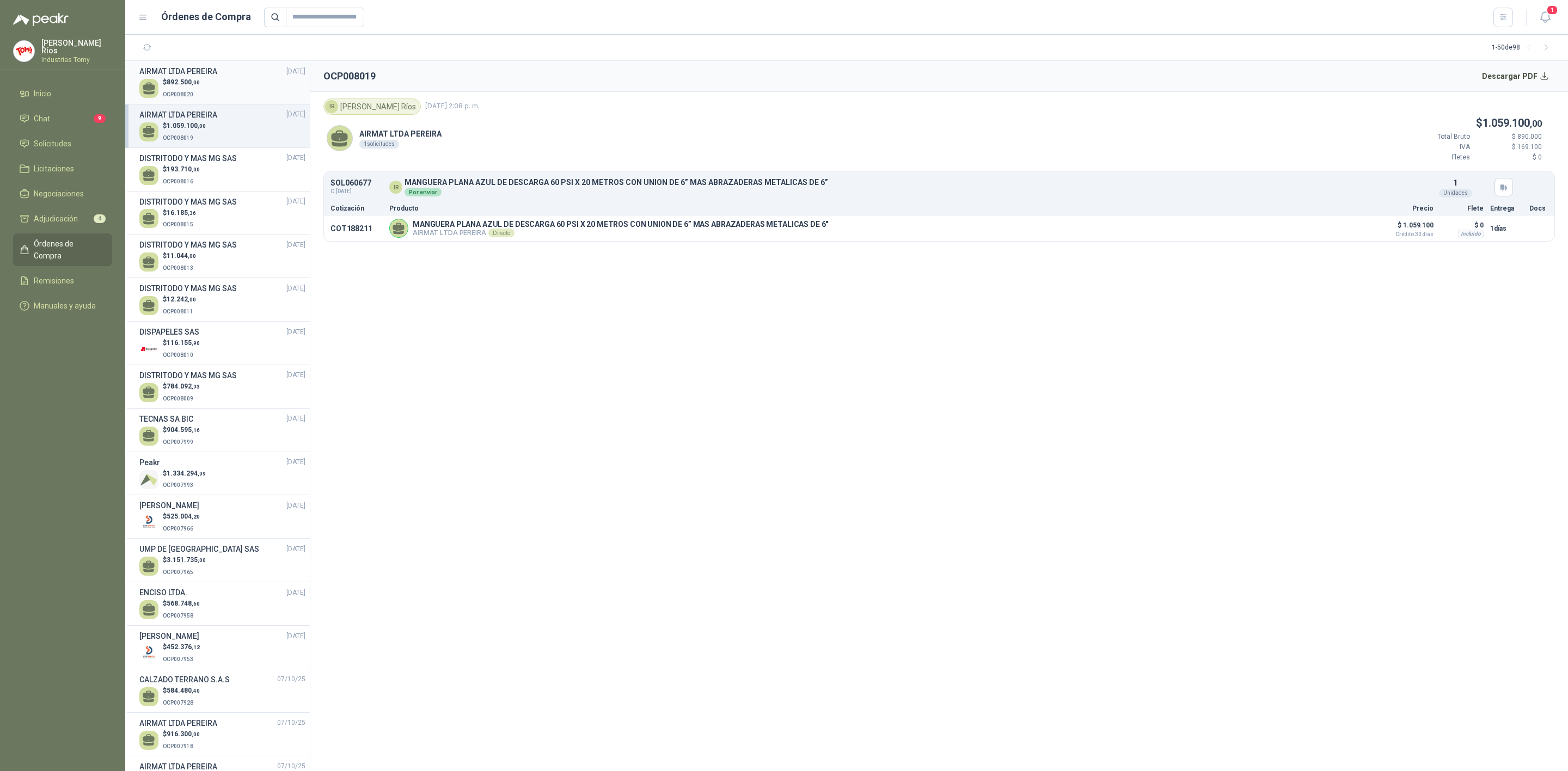
click at [184, 78] on p "$ 892.500 ,00" at bounding box center [180, 82] width 37 height 11
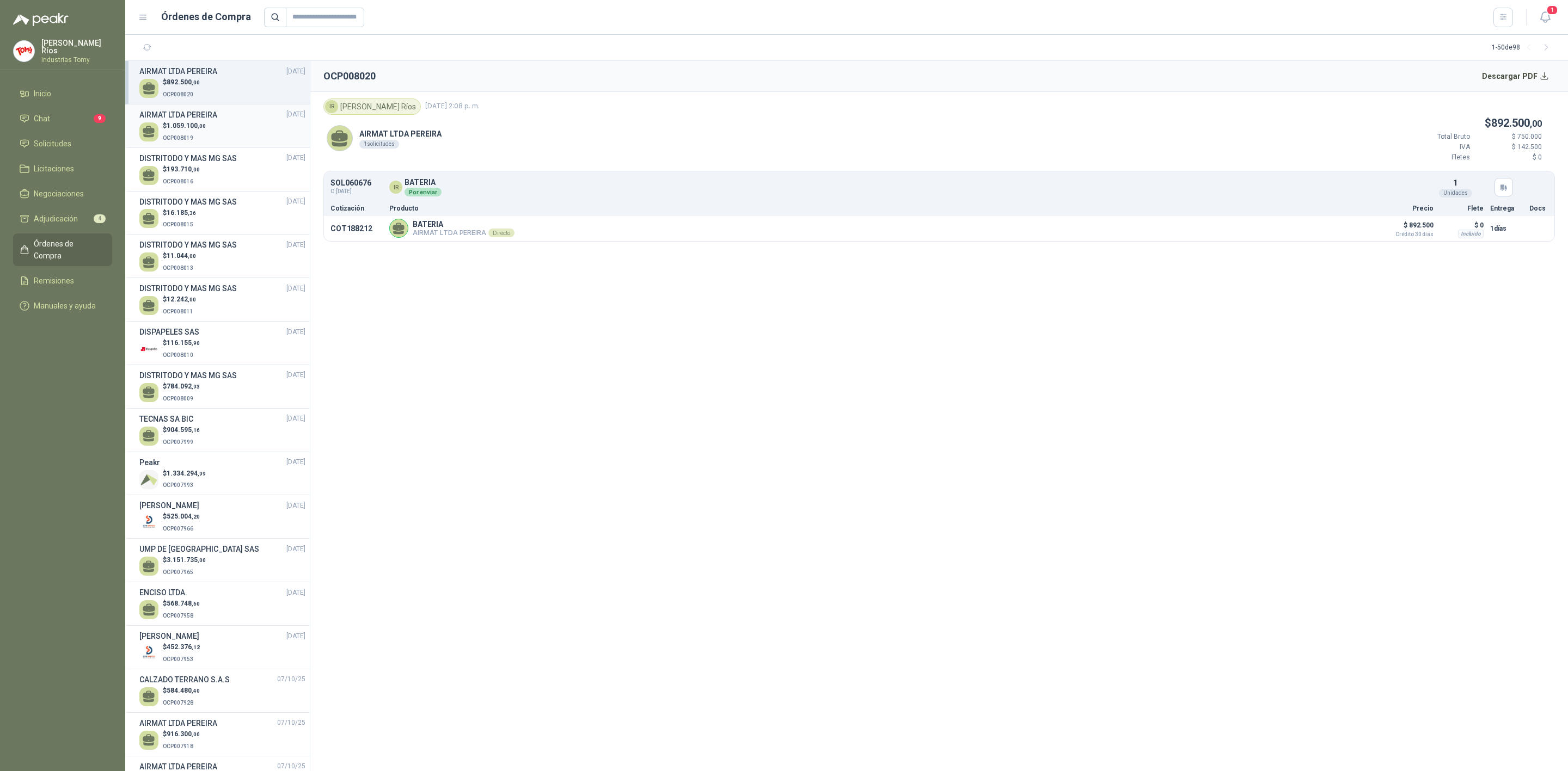
click at [208, 119] on h3 "AIRMAT LTDA PEREIRA" at bounding box center [178, 114] width 78 height 12
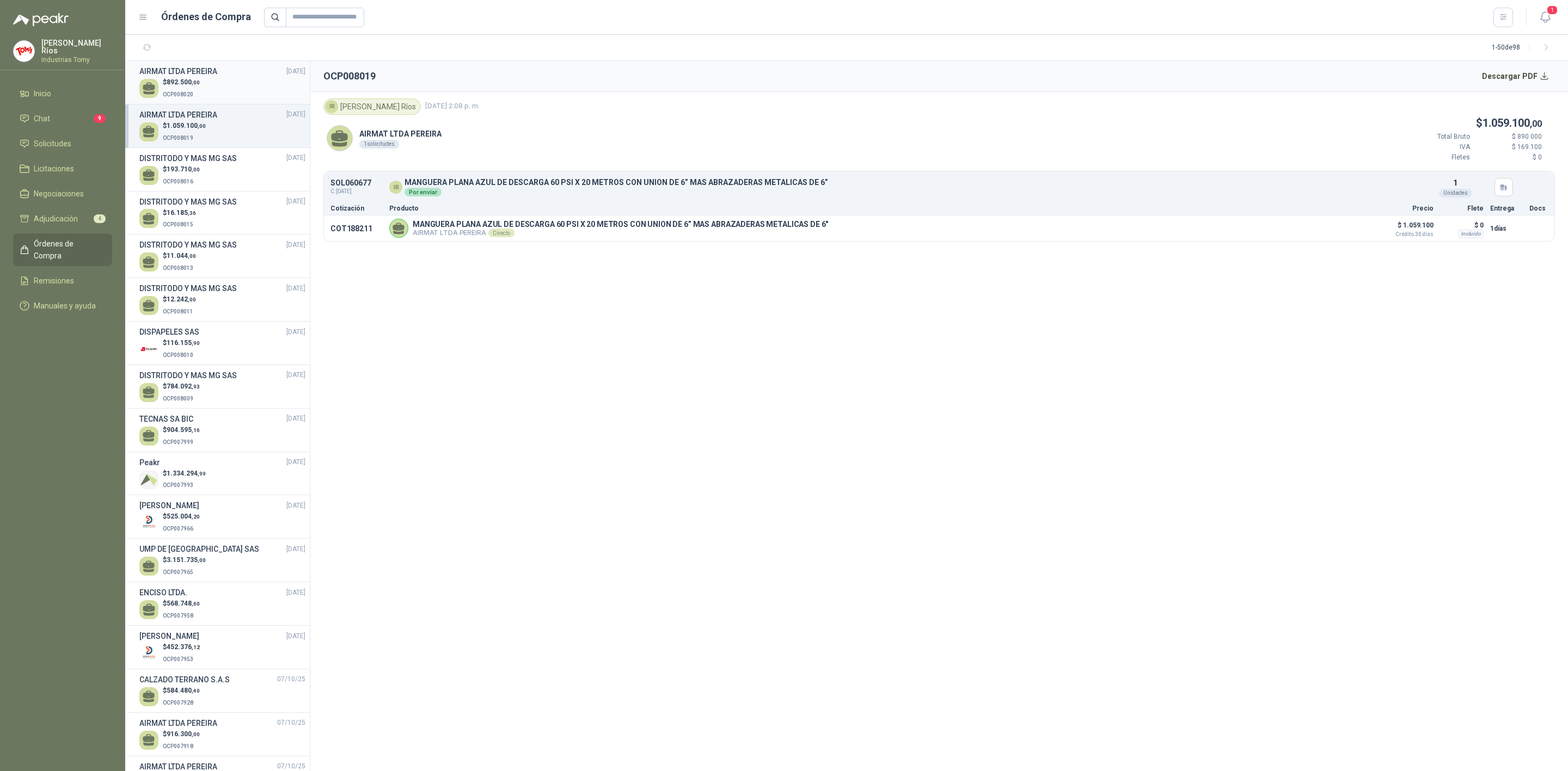
click at [210, 89] on div "$ 892.500 ,00 OCP008020" at bounding box center [222, 88] width 166 height 22
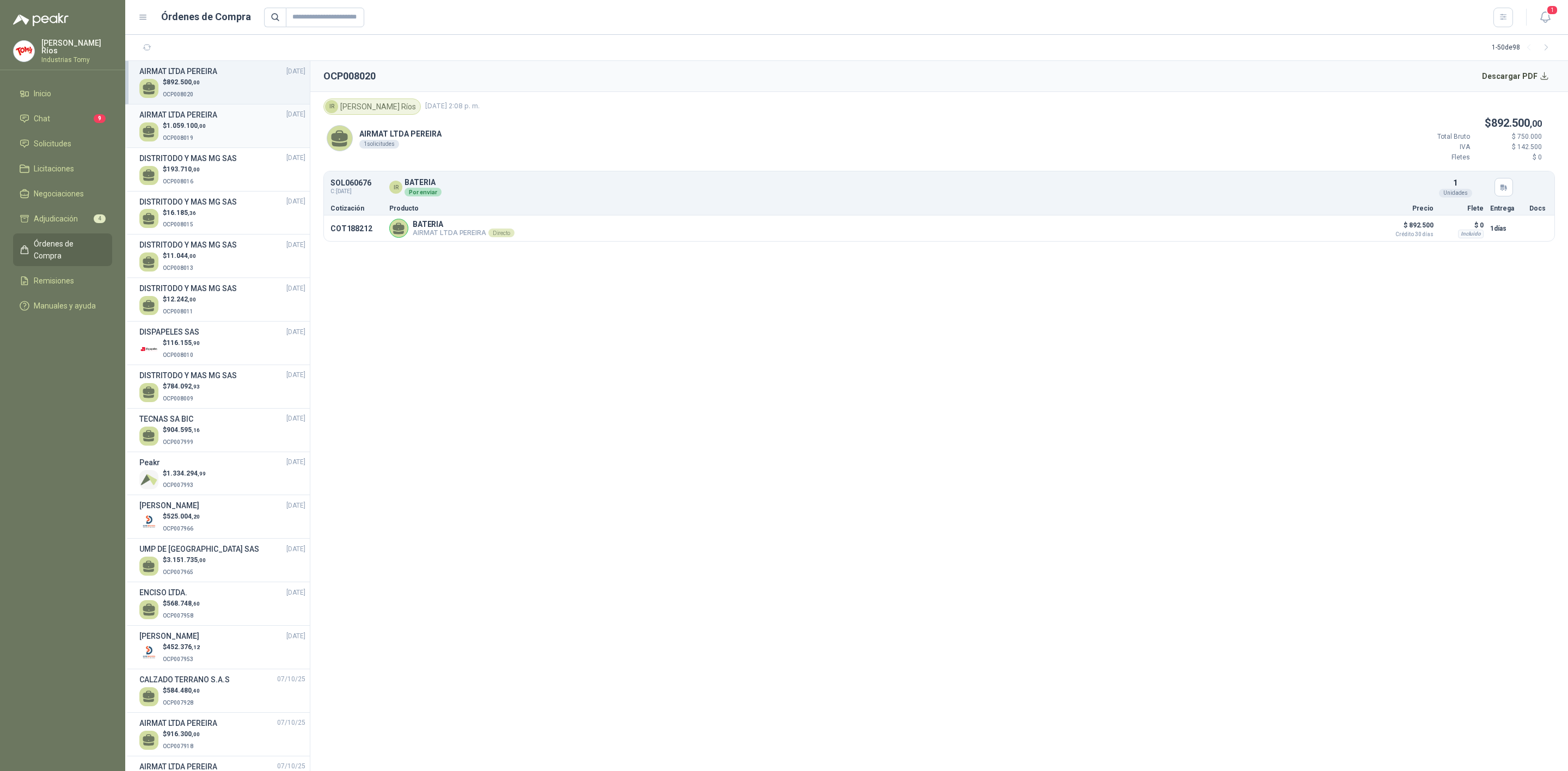
click at [220, 131] on div "$ 1.059.100 ,00 OCP008019" at bounding box center [222, 131] width 166 height 22
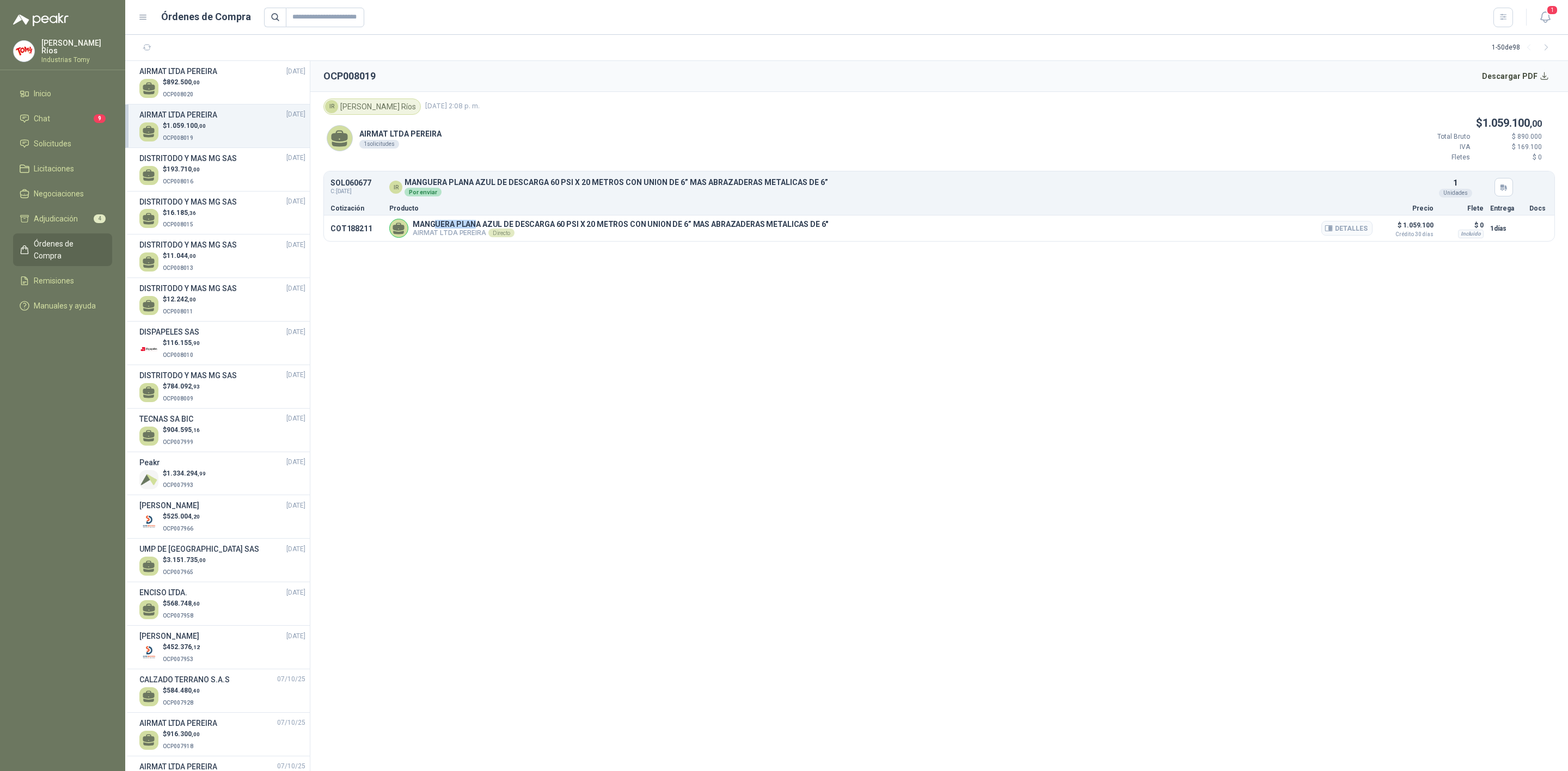
drag, startPoint x: 469, startPoint y: 219, endPoint x: 436, endPoint y: 219, distance: 33.0
click at [436, 219] on article "COT188211 MANGUERA PLANA AZUL DE DESCARGA 60 PSI X 20 METROS CON UNION DE 6” MA…" at bounding box center [939, 228] width 1230 height 25
click at [456, 229] on p "AIRMAT LTDA PEREIRA Directo" at bounding box center [620, 233] width 415 height 9
click at [64, 142] on span "Solicitudes" at bounding box center [52, 144] width 38 height 12
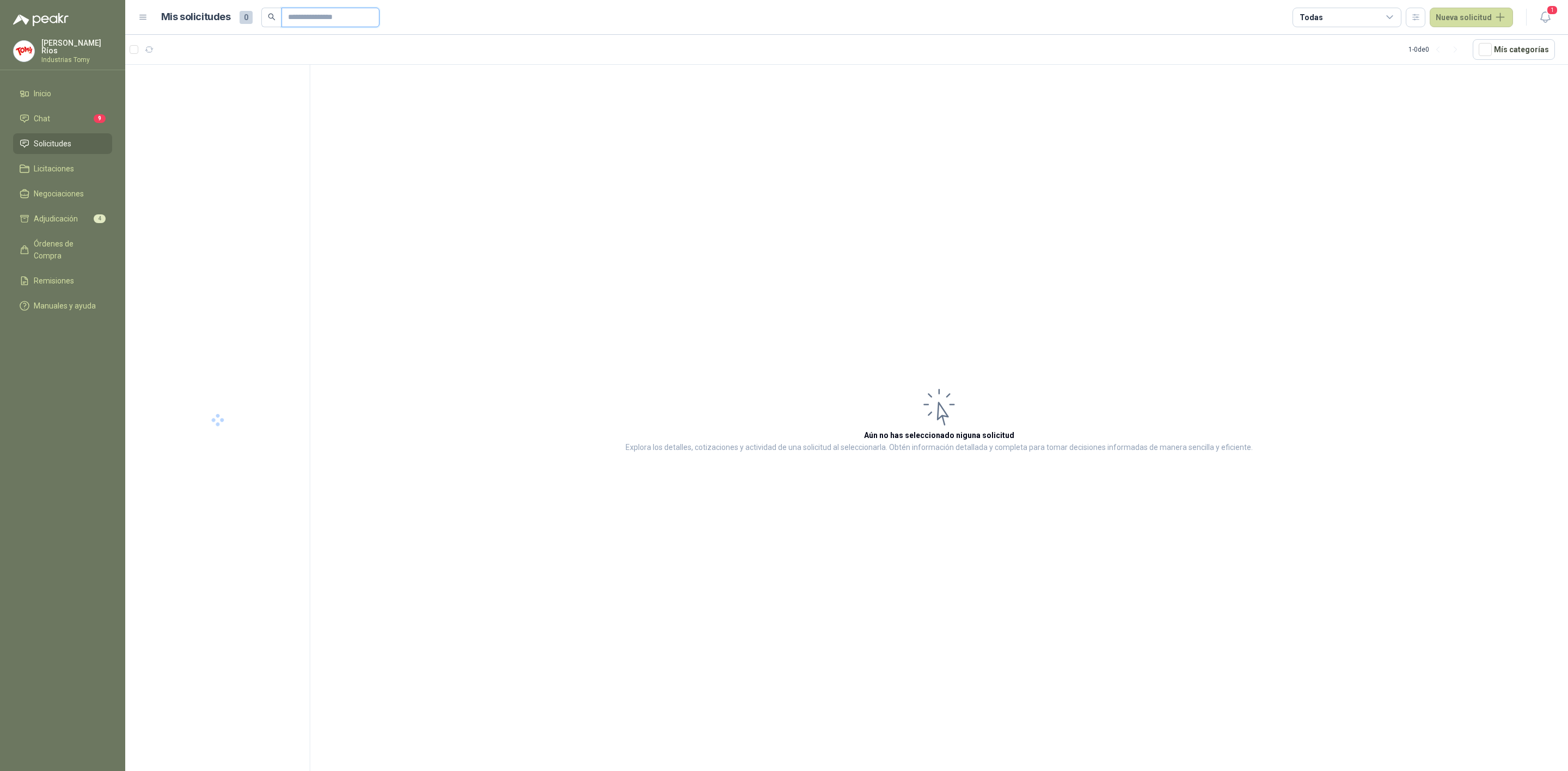
click at [347, 23] on input "text" at bounding box center [326, 17] width 76 height 19
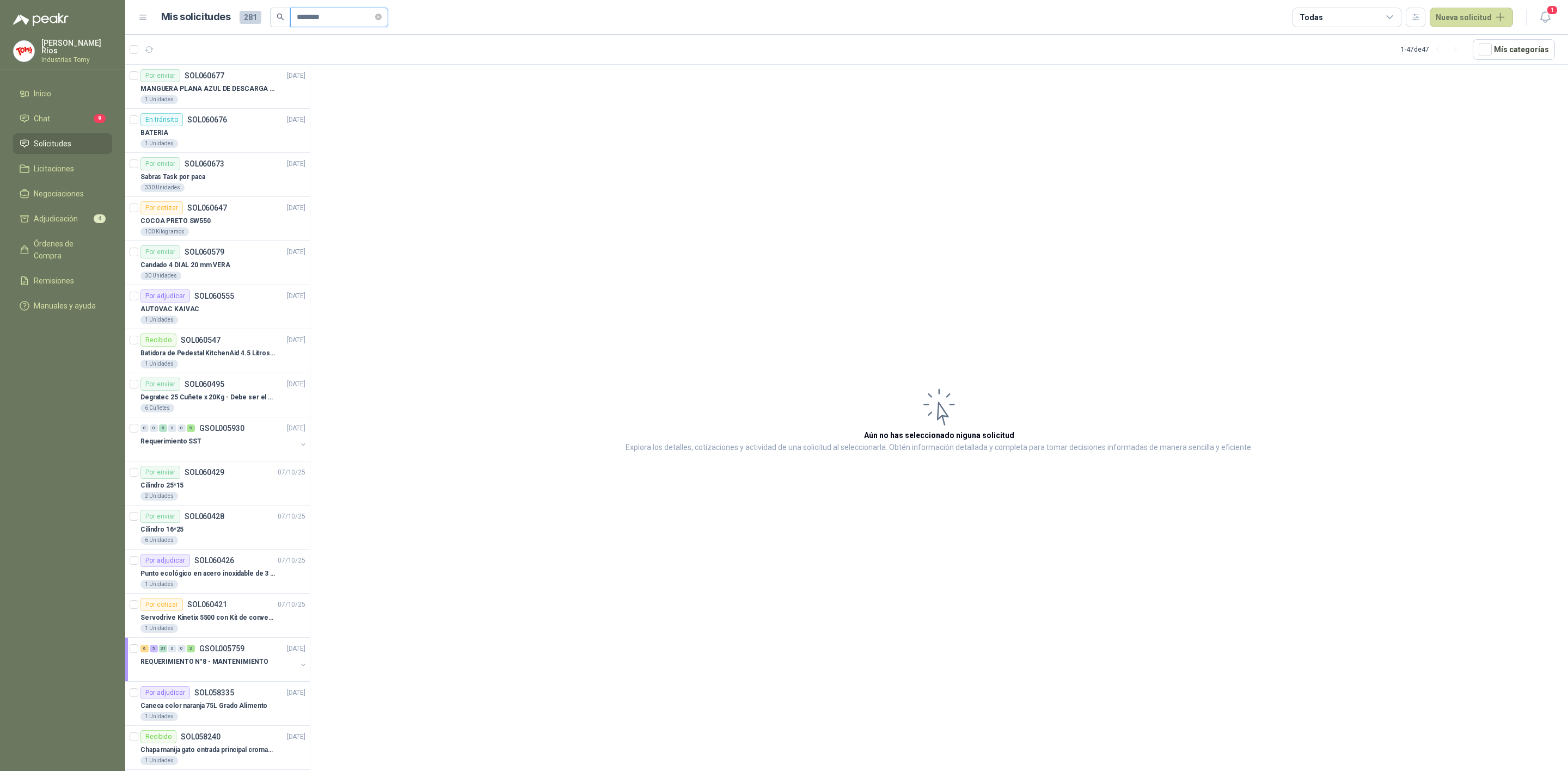
type input "********"
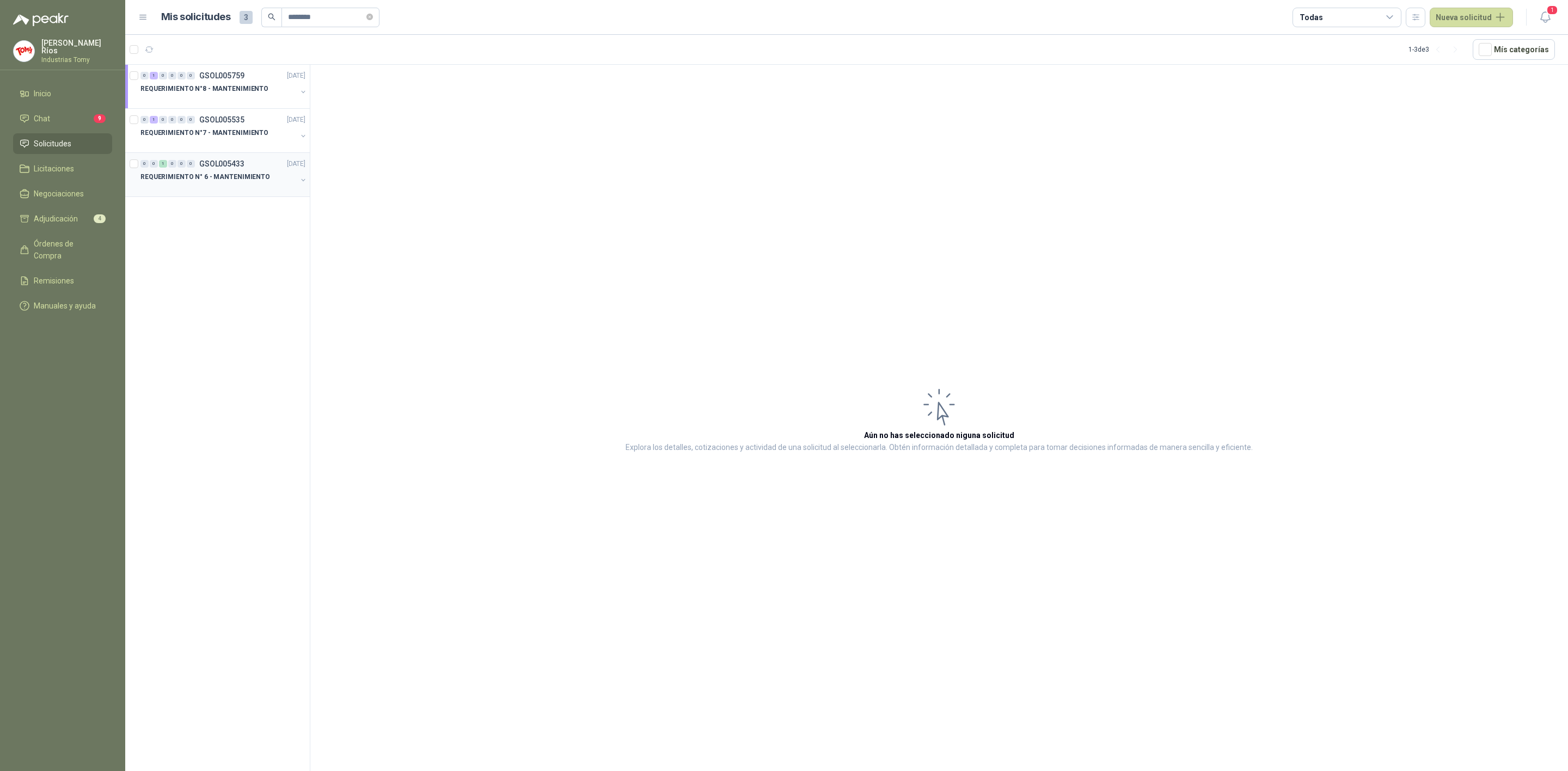
click at [242, 179] on p "REQUERIMIENTO N° 6 - MANTENIMIENTO" at bounding box center [205, 177] width 130 height 11
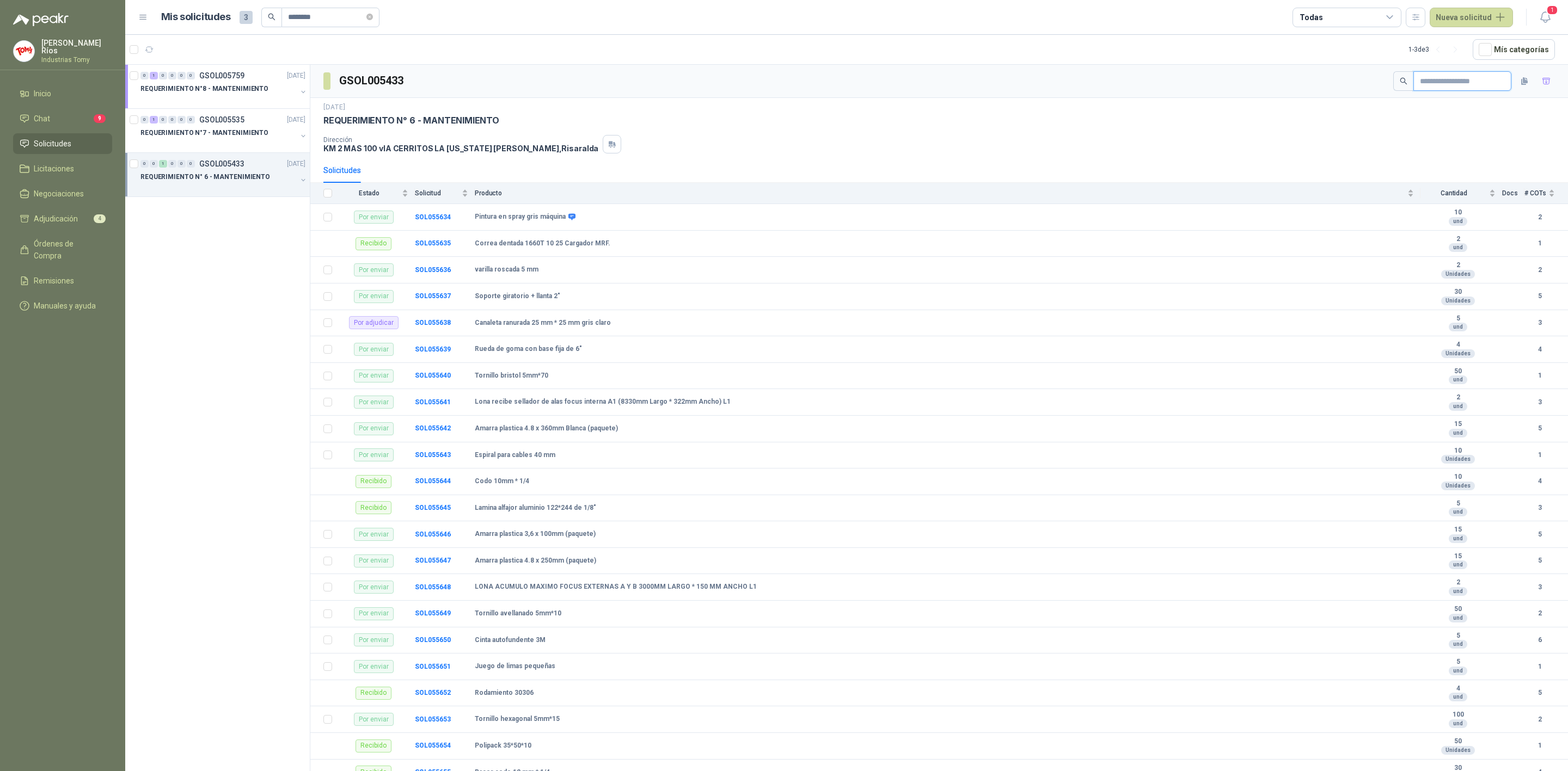
click at [1449, 77] on input "text" at bounding box center [1457, 81] width 76 height 19
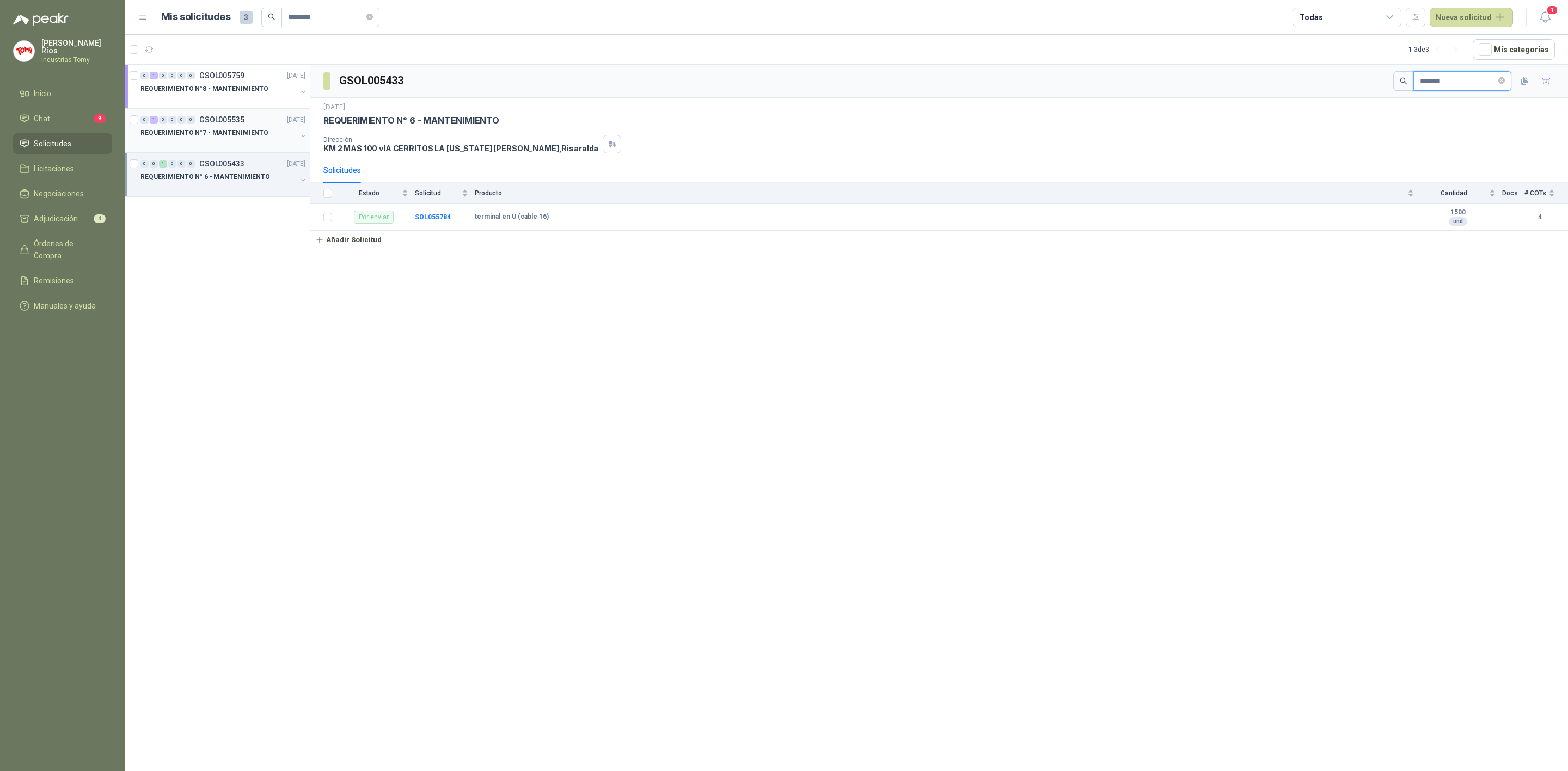
type input "*******"
click at [232, 117] on p "GSOL005535" at bounding box center [221, 119] width 45 height 7
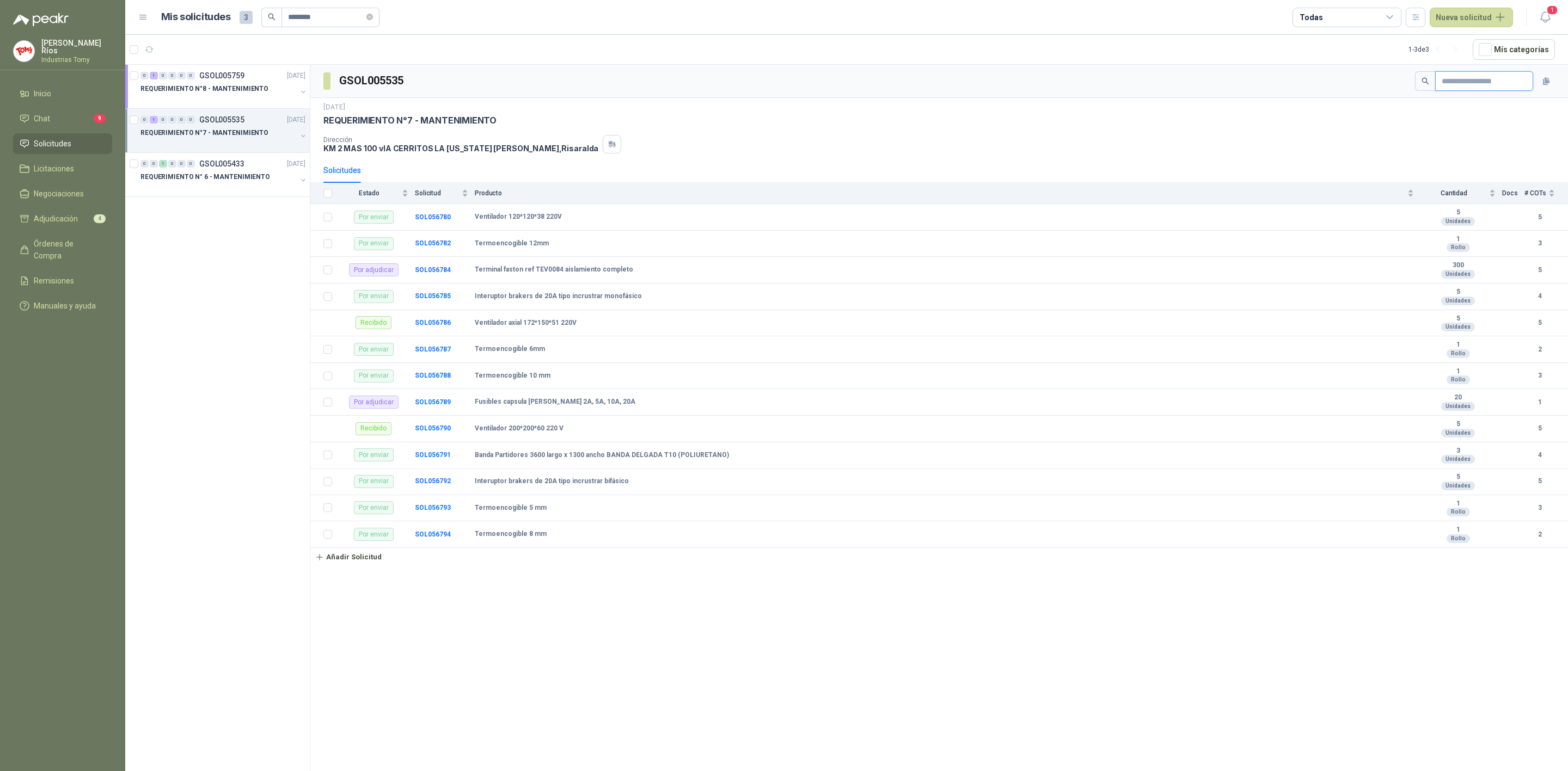
click at [1447, 81] on input "text" at bounding box center [1479, 81] width 76 height 19
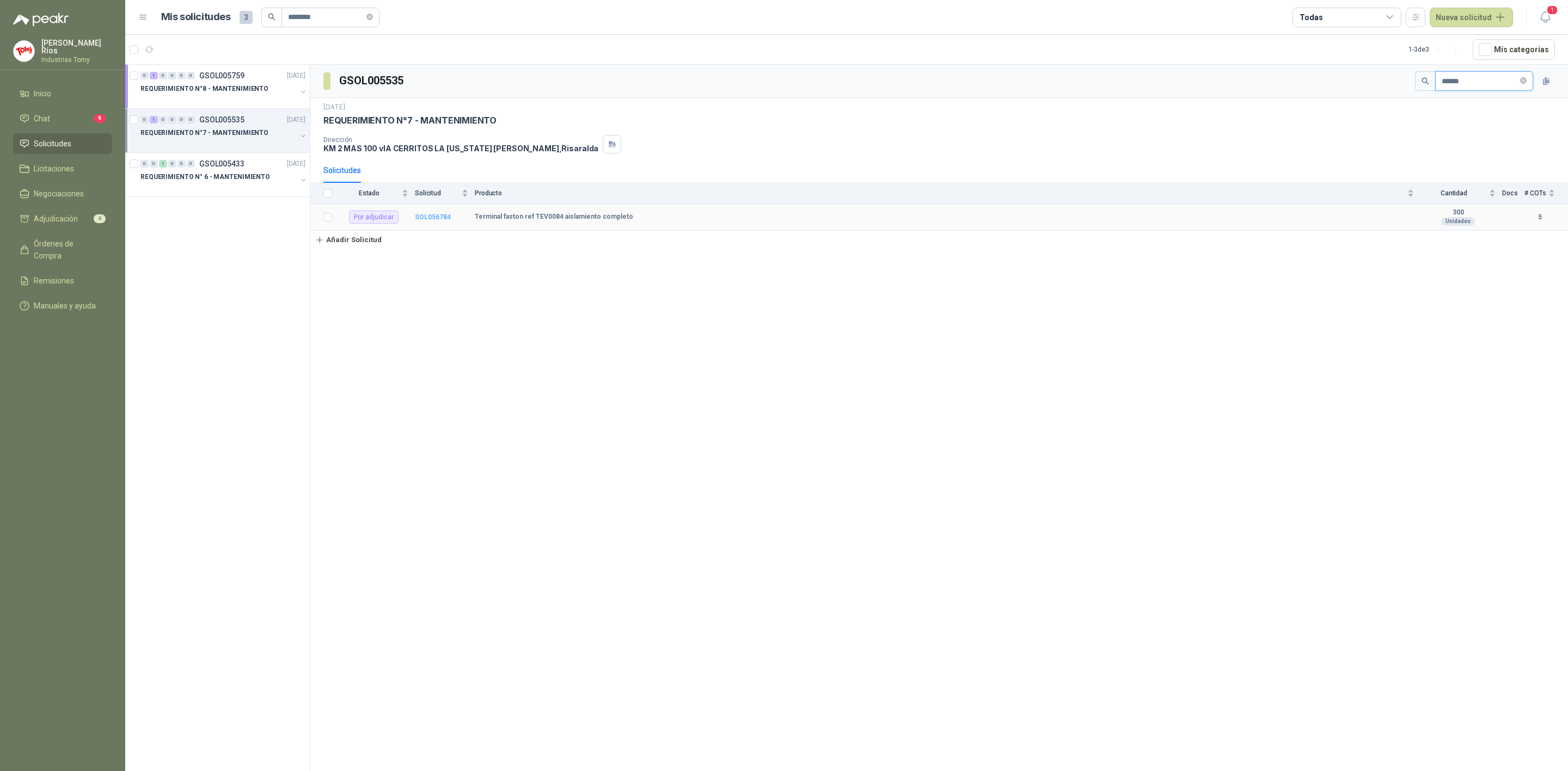
type input "******"
click at [429, 218] on b "SOL056784" at bounding box center [433, 216] width 36 height 7
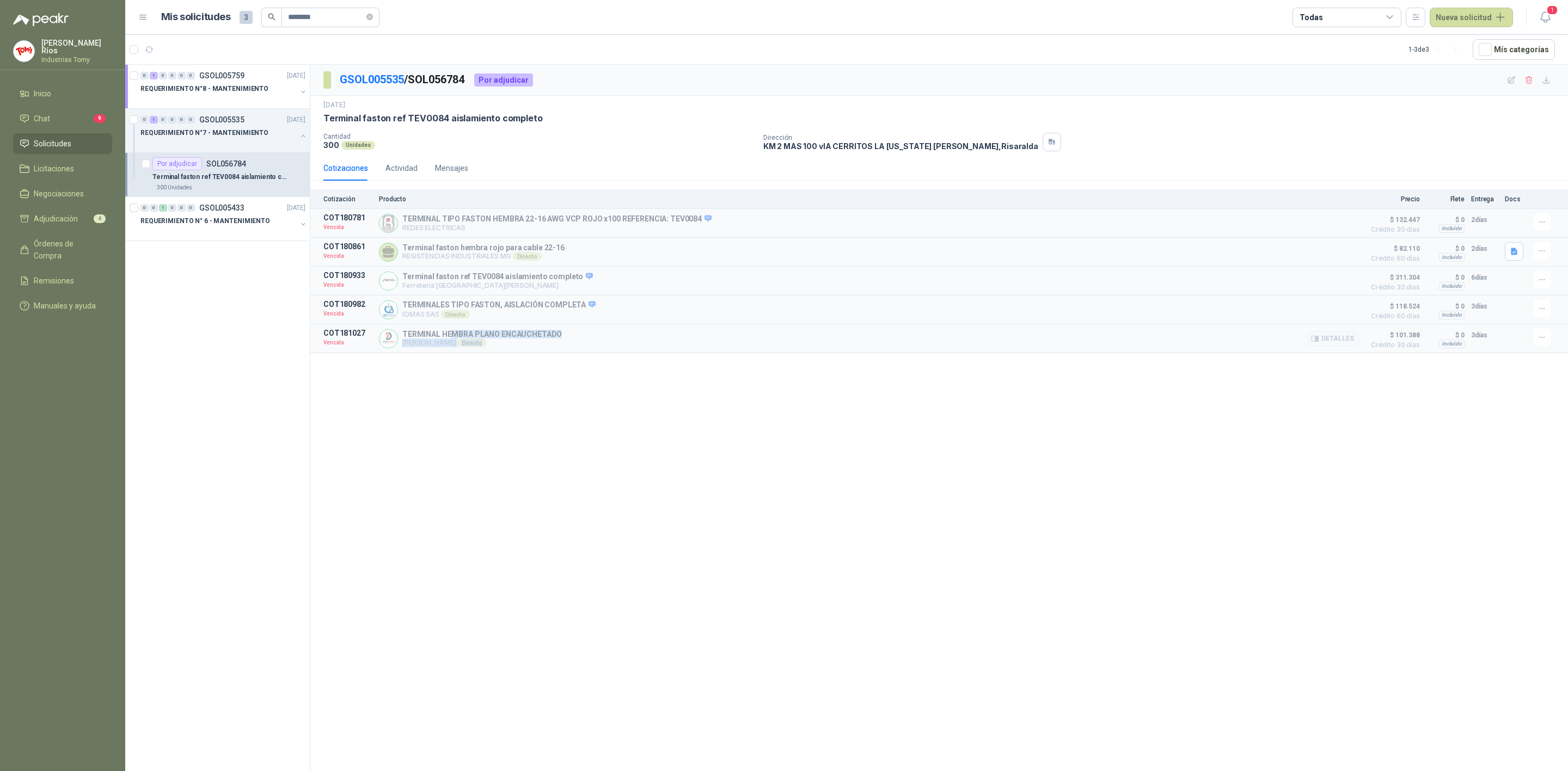
drag, startPoint x: 451, startPoint y: 338, endPoint x: 549, endPoint y: 344, distance: 98.2
click at [549, 344] on div "TERMINAL HEMBRA PLANO ENCAUCHETADO Ramiro Adolfo Buitrago Directo Detalles" at bounding box center [482, 338] width 159 height 17
click at [551, 341] on div "TERMINAL HEMBRA PLANO ENCAUCHETADO Ramiro Adolfo Buitrago Directo Detalles" at bounding box center [482, 338] width 159 height 17
click at [553, 338] on p "TERMINAL HEMBRA PLANO ENCAUCHETADO" at bounding box center [482, 334] width 159 height 9
drag, startPoint x: 440, startPoint y: 304, endPoint x: 567, endPoint y: 308, distance: 127.1
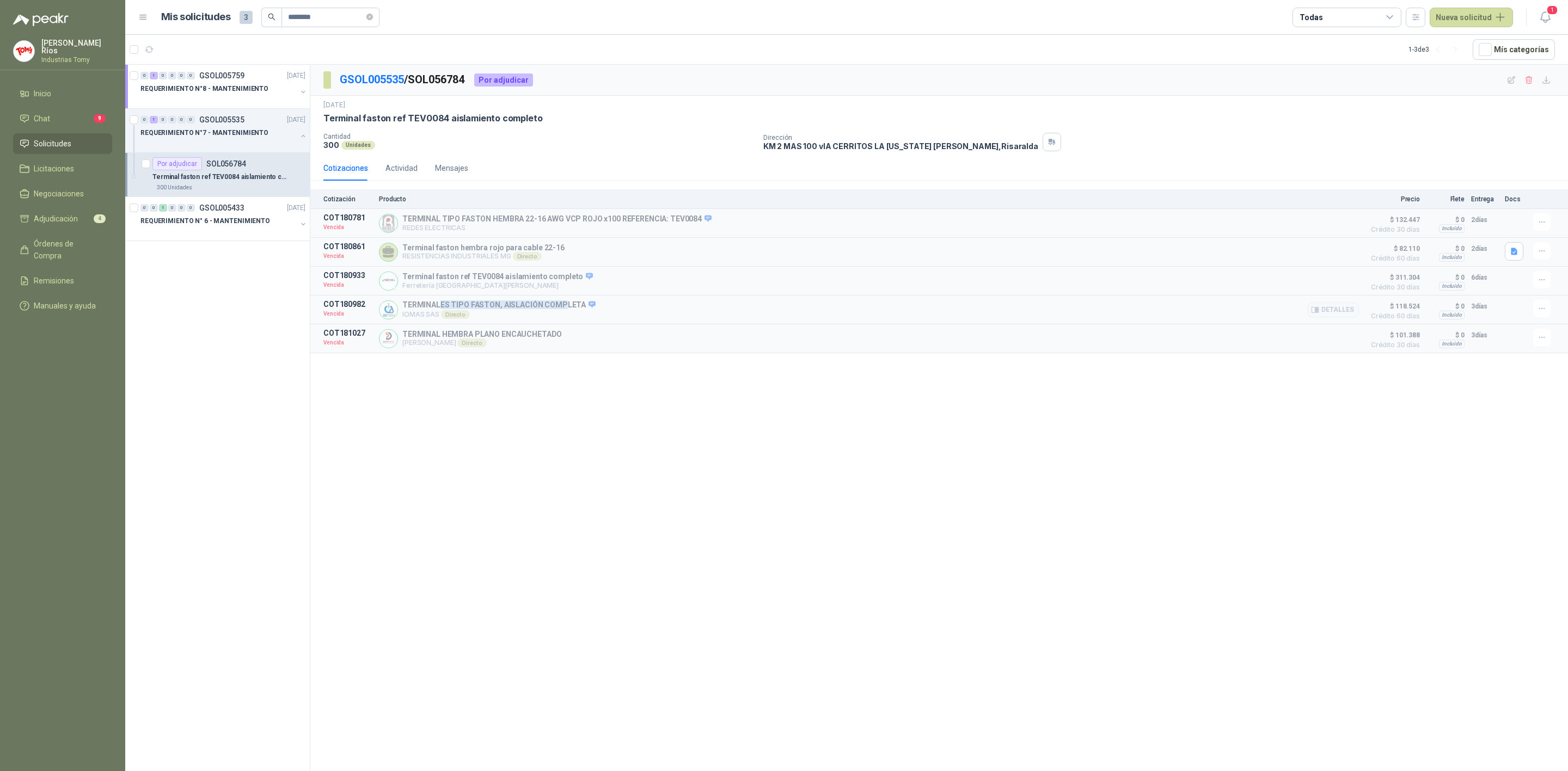
click at [565, 306] on p "TERMINALES TIPO FASTON, AISLACIÓN COMPLETA" at bounding box center [499, 305] width 193 height 10
click at [568, 310] on p "TERMINALES TIPO FASTON, AISLACIÓN COMPLETA" at bounding box center [499, 305] width 193 height 10
drag, startPoint x: 568, startPoint y: 300, endPoint x: 398, endPoint y: 318, distance: 171.0
click at [398, 318] on article "COT180982 Vencida TERMINALES TIPO FASTON, AISLACIÓN COMPLETA IOMAS SAS Directo …" at bounding box center [939, 309] width 1258 height 29
click at [419, 313] on p "IOMAS SAS Directo" at bounding box center [499, 314] width 193 height 9
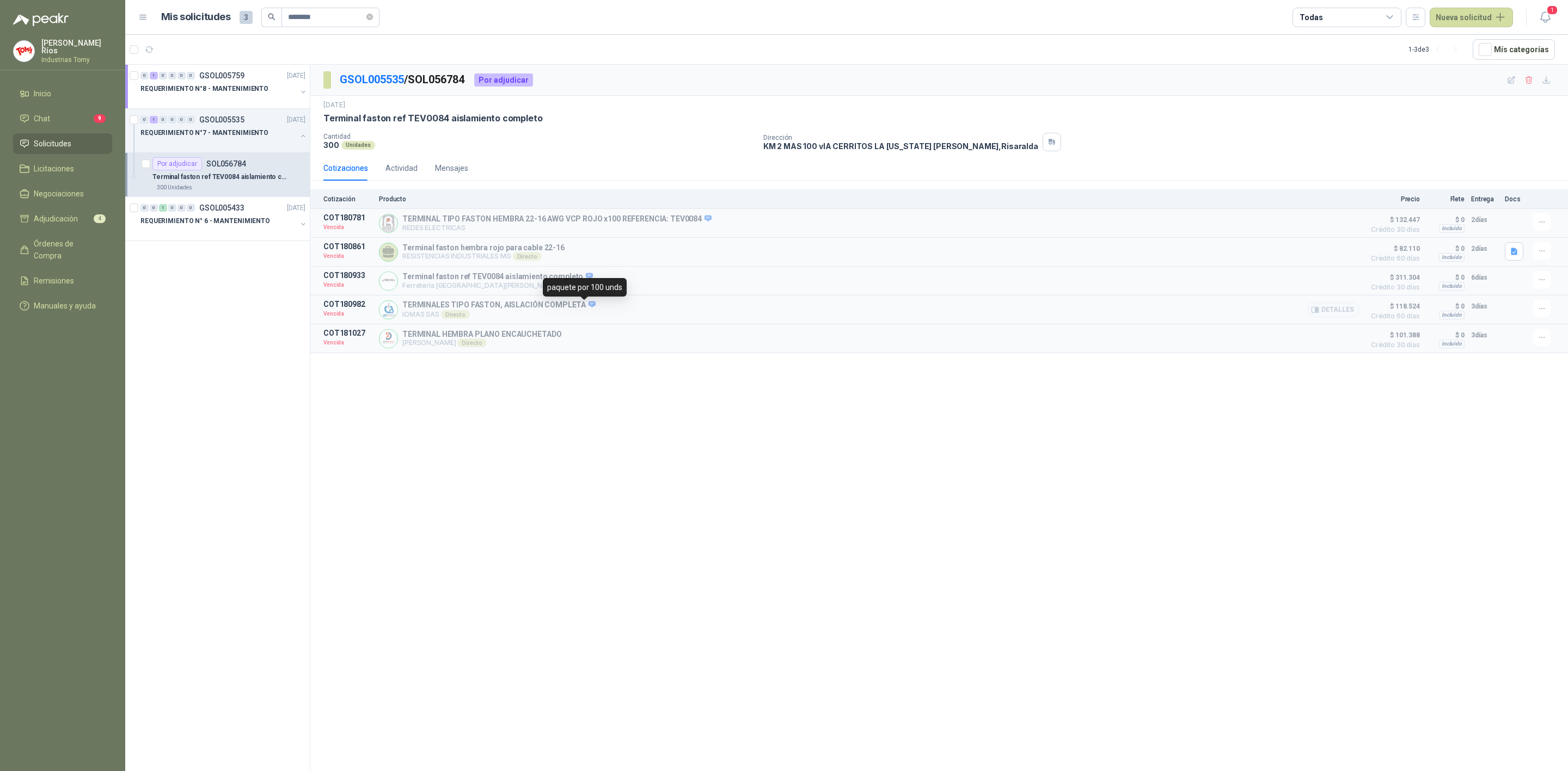
click at [589, 306] on icon at bounding box center [592, 304] width 7 height 7
click at [1348, 313] on button "Detalles" at bounding box center [1333, 310] width 51 height 15
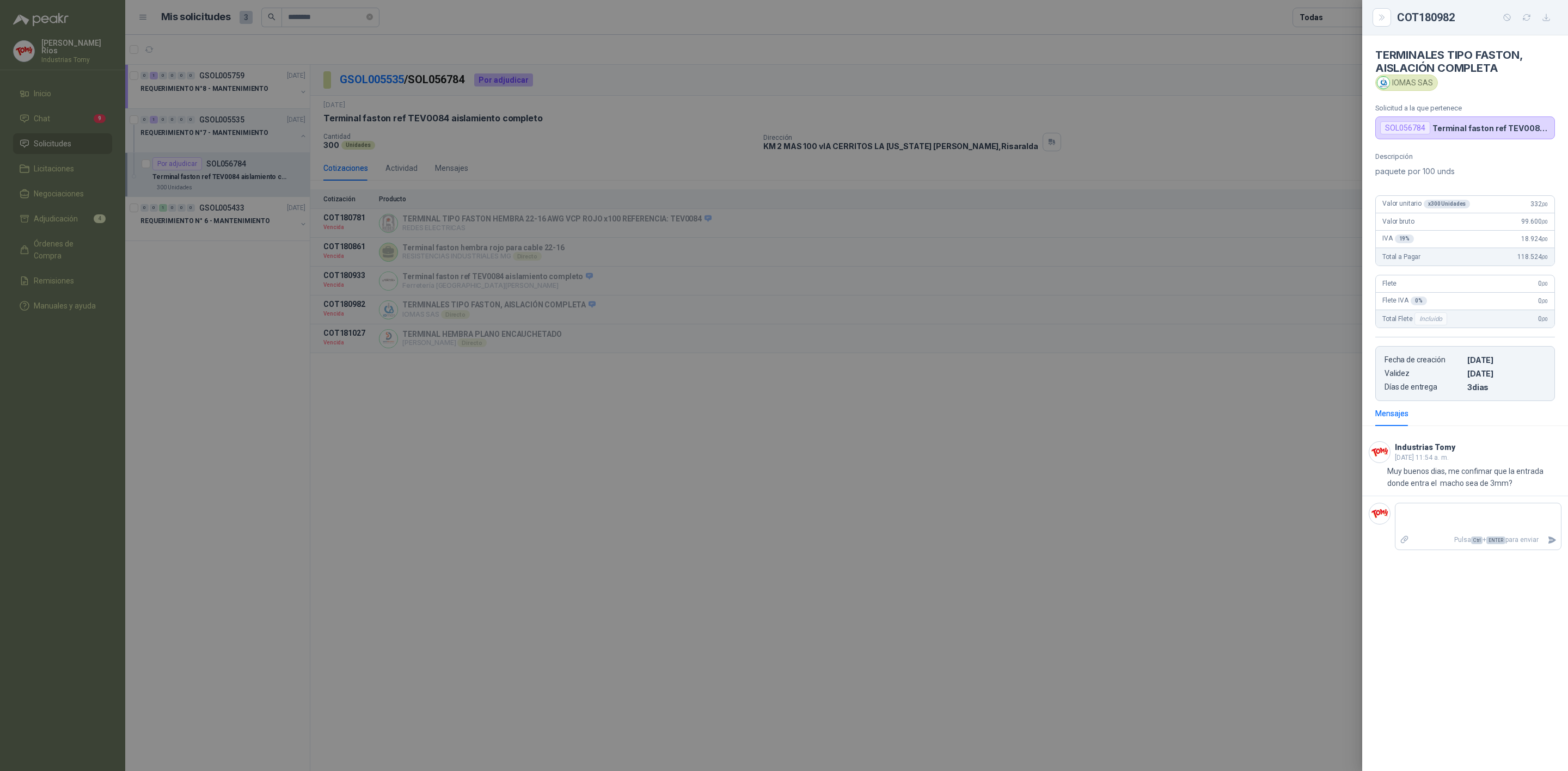
click at [425, 521] on div at bounding box center [784, 385] width 1568 height 771
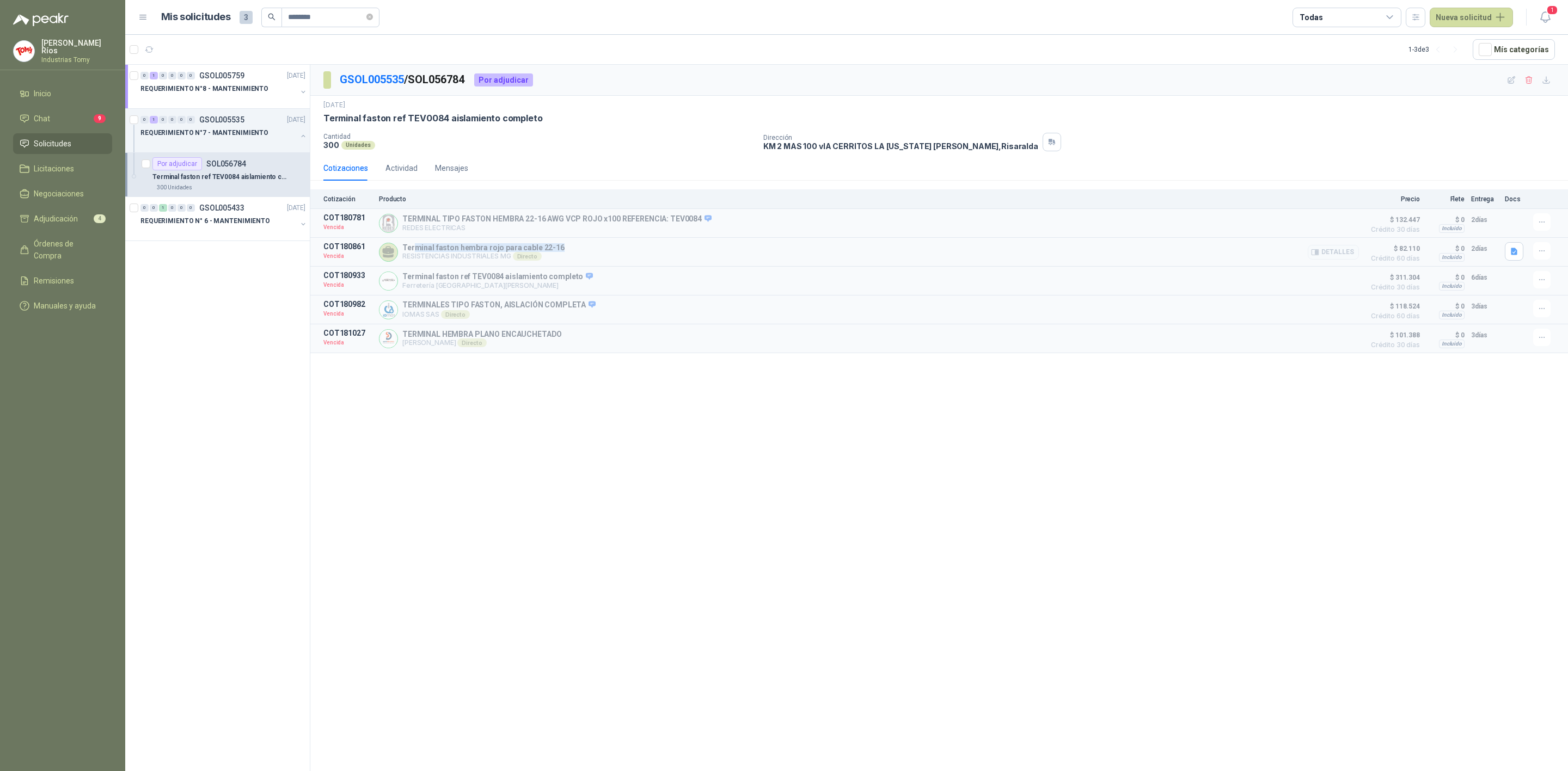
drag, startPoint x: 412, startPoint y: 249, endPoint x: 571, endPoint y: 248, distance: 159.0
click at [571, 244] on div "Terminal faston hembra rojo para cable 22-16 RESISTENCIAS INDUSTRIALES MG Direc…" at bounding box center [868, 252] width 980 height 20
click at [569, 251] on div "Terminal faston hembra rojo para cable 22-16 RESISTENCIAS INDUSTRIALES MG Direc…" at bounding box center [868, 252] width 980 height 20
click at [513, 246] on p "Terminal faston hembra rojo para cable 22-16" at bounding box center [483, 247] width 162 height 9
click at [491, 257] on p "RESISTENCIAS INDUSTRIALES MG Directo" at bounding box center [483, 256] width 162 height 9
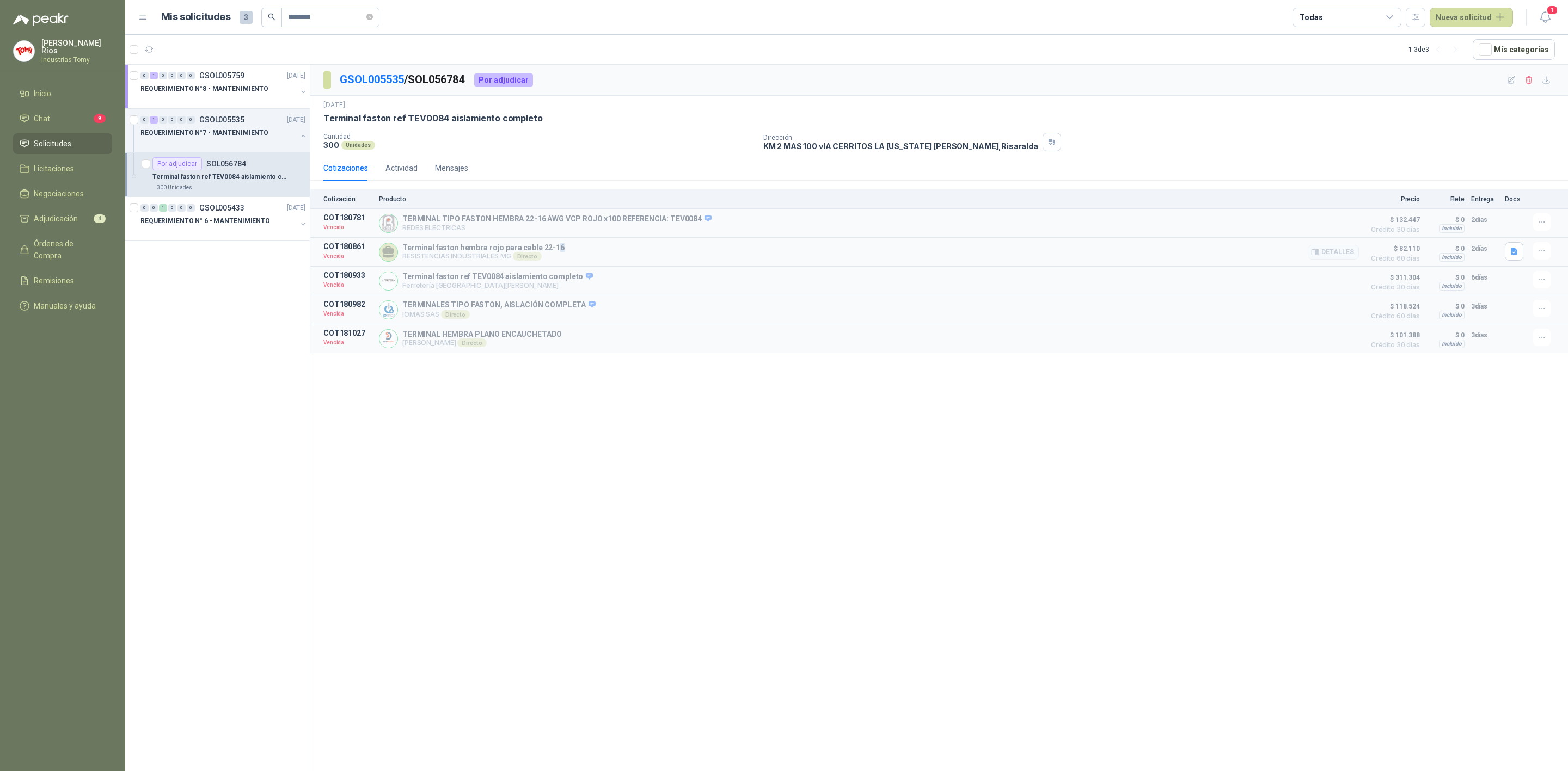
drag, startPoint x: 550, startPoint y: 250, endPoint x: 589, endPoint y: 249, distance: 39.0
click at [585, 249] on div "Terminal faston hembra rojo para cable 22-16 RESISTENCIAS INDUSTRIALES MG Direc…" at bounding box center [868, 252] width 980 height 20
drag, startPoint x: 419, startPoint y: 219, endPoint x: 594, endPoint y: 229, distance: 175.3
click at [594, 229] on div "TERMINAL TIPO FASTON HEMBRA 22-16 AWG VCP ROJO x100 REFERENCIA: TEV0084 REDES E…" at bounding box center [557, 224] width 309 height 18
click at [632, 224] on p "TERMINAL TIPO FASTON HEMBRA 22-16 AWG VCP ROJO x100 REFERENCIA: TEV0084" at bounding box center [557, 219] width 309 height 10
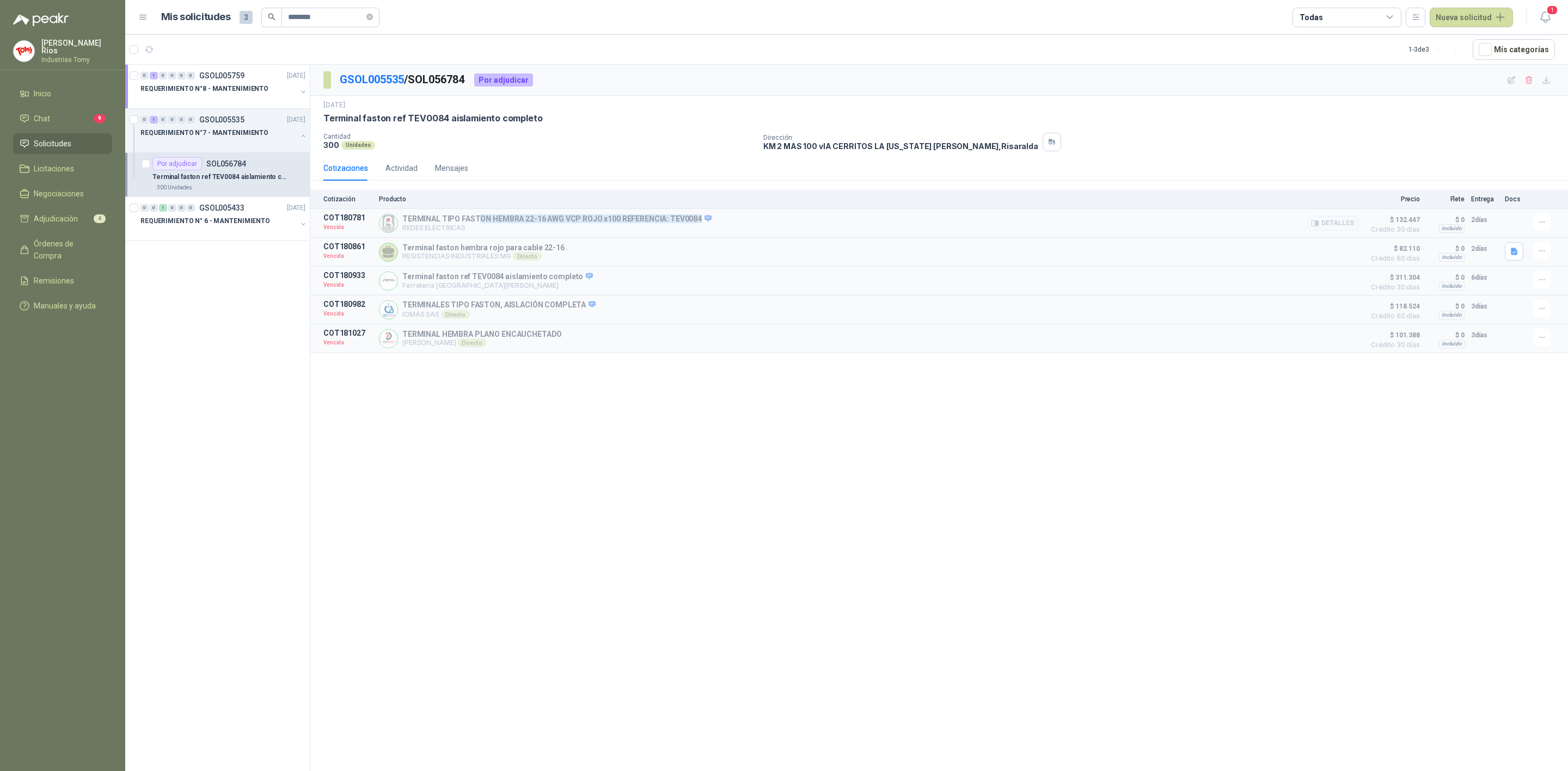
drag, startPoint x: 659, startPoint y: 215, endPoint x: 475, endPoint y: 221, distance: 184.1
click at [475, 221] on div "TERMINAL TIPO FASTON HEMBRA 22-16 AWG VCP ROJO x100 REFERENCIA: TEV0084 REDES E…" at bounding box center [868, 223] width 980 height 20
click at [472, 228] on p "REDES ELECTRICAS" at bounding box center [557, 228] width 309 height 8
drag, startPoint x: 472, startPoint y: 228, endPoint x: 411, endPoint y: 219, distance: 61.7
click at [411, 219] on div "TERMINAL TIPO FASTON HEMBRA 22-16 AWG VCP ROJO x100 REFERENCIA: TEV0084 REDES E…" at bounding box center [557, 224] width 309 height 18
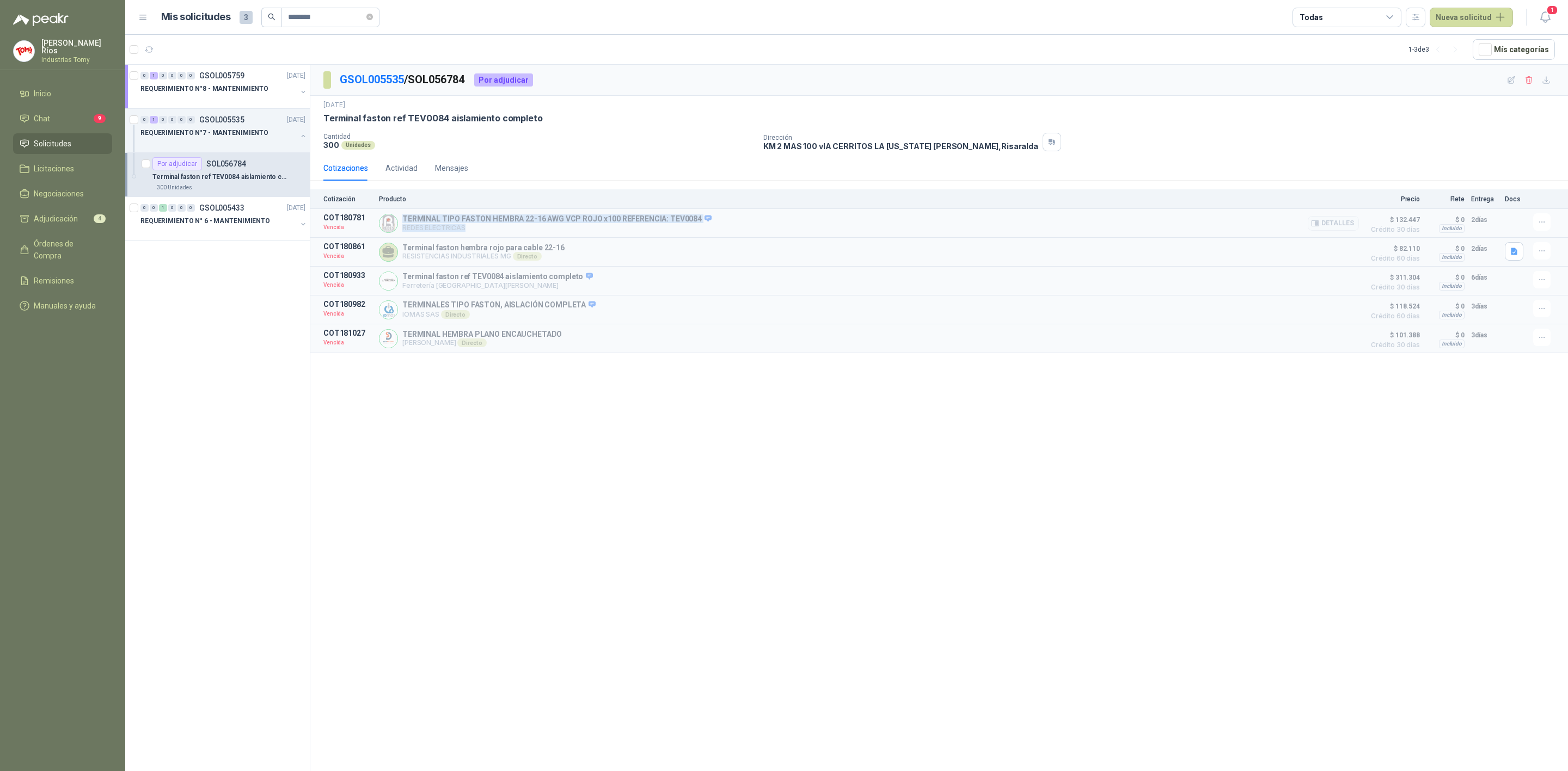
click at [446, 228] on p "REDES ELECTRICAS" at bounding box center [557, 228] width 309 height 8
click at [522, 503] on div "GSOL005535 / SOL056784 Por adjudicar 19 sept, 2025 Terminal faston ref TEV0084 …" at bounding box center [939, 419] width 1258 height 710
drag, startPoint x: 442, startPoint y: 222, endPoint x: 521, endPoint y: 225, distance: 79.1
click at [521, 225] on div "TERMINAL TIPO FASTON HEMBRA 22-16 AWG VCP ROJO x100 REFERENCIA: TEV0084 REDES E…" at bounding box center [557, 224] width 309 height 18
click at [521, 224] on p "TERMINAL TIPO FASTON HEMBRA 22-16 AWG VCP ROJO x100 REFERENCIA: TEV0084" at bounding box center [557, 219] width 309 height 10
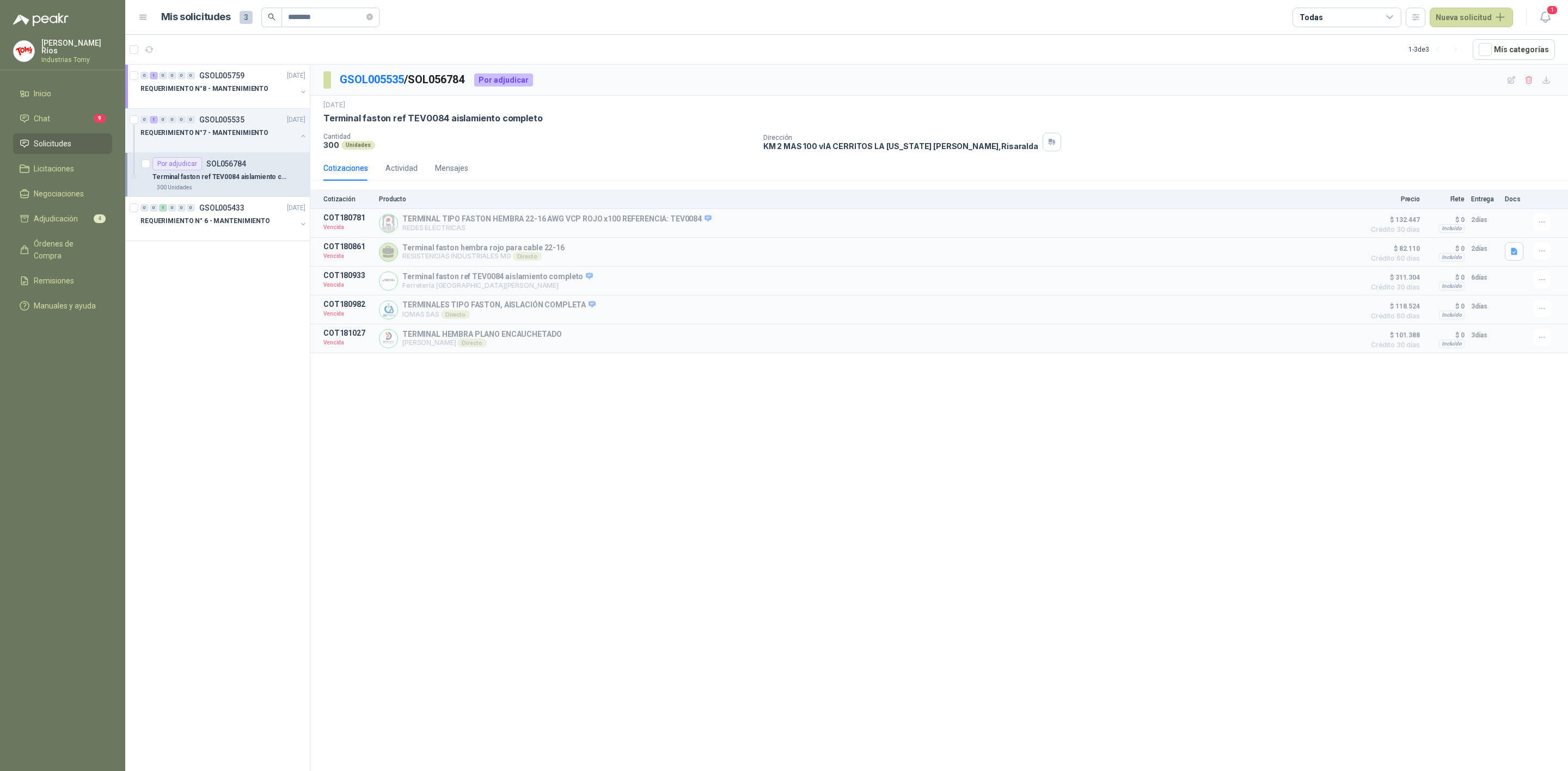
click at [650, 543] on div "GSOL005535 / SOL056784 Por adjudicar 19 sept, 2025 Terminal faston ref TEV0084 …" at bounding box center [939, 419] width 1258 height 710
drag, startPoint x: 457, startPoint y: 309, endPoint x: 544, endPoint y: 300, distance: 87.5
click at [543, 300] on article "COT180982 Vencida TERMINALES TIPO FASTON, AISLACIÓN COMPLETA IOMAS SAS Directo …" at bounding box center [939, 309] width 1258 height 29
click at [1339, 314] on button "Detalles" at bounding box center [1333, 310] width 51 height 15
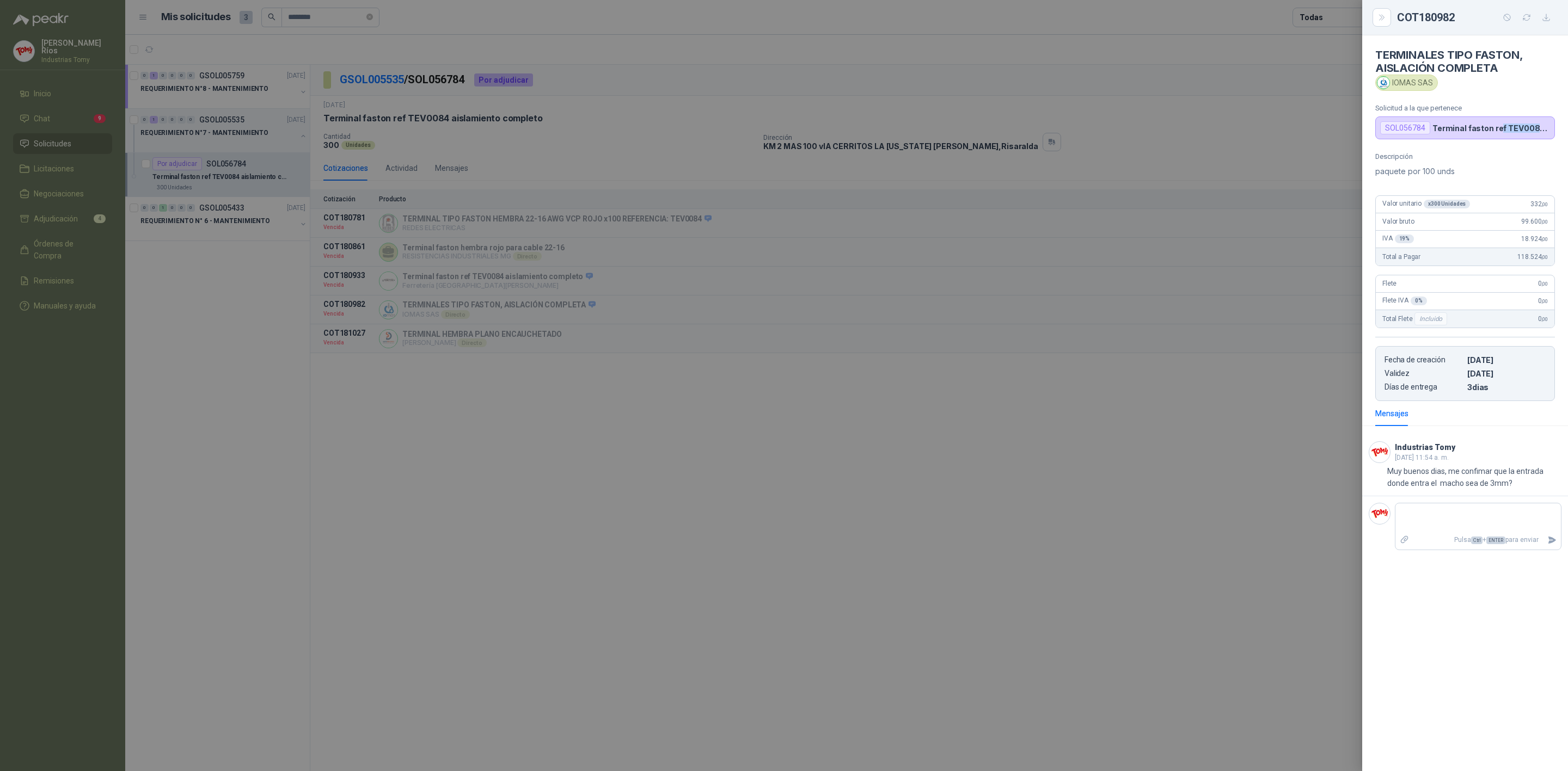
drag, startPoint x: 1498, startPoint y: 126, endPoint x: 1545, endPoint y: 126, distance: 47.0
click at [1545, 126] on p "Terminal faston ref TEV0084 aislamiento completo" at bounding box center [1491, 127] width 118 height 9
click at [1508, 140] on div "SOL056784 Terminal faston ref TEV0084 aislamiento completo" at bounding box center [1465, 128] width 180 height 23
